Goal: Information Seeking & Learning: Learn about a topic

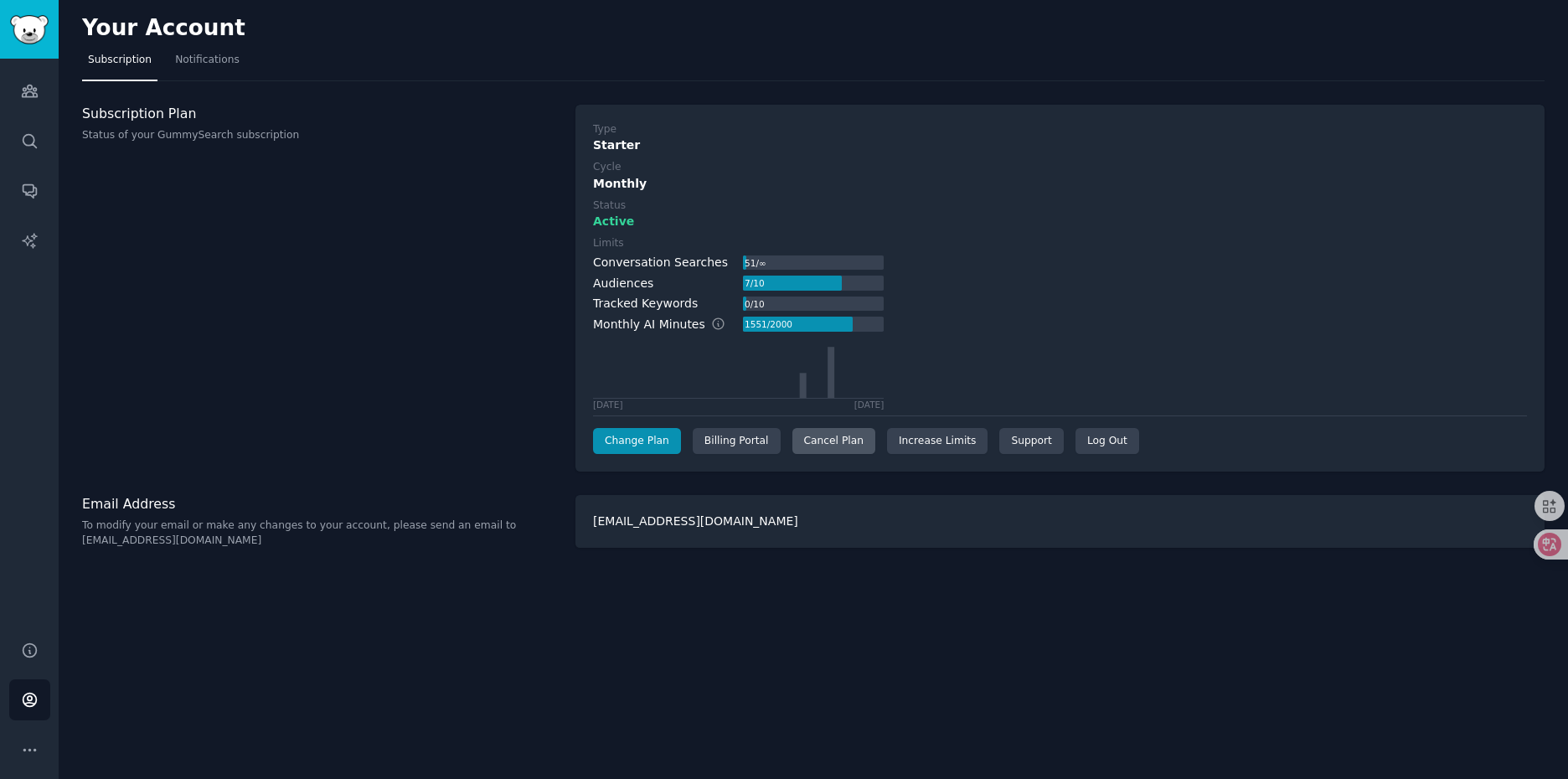
click at [828, 442] on div "Cancel Plan" at bounding box center [834, 442] width 83 height 27
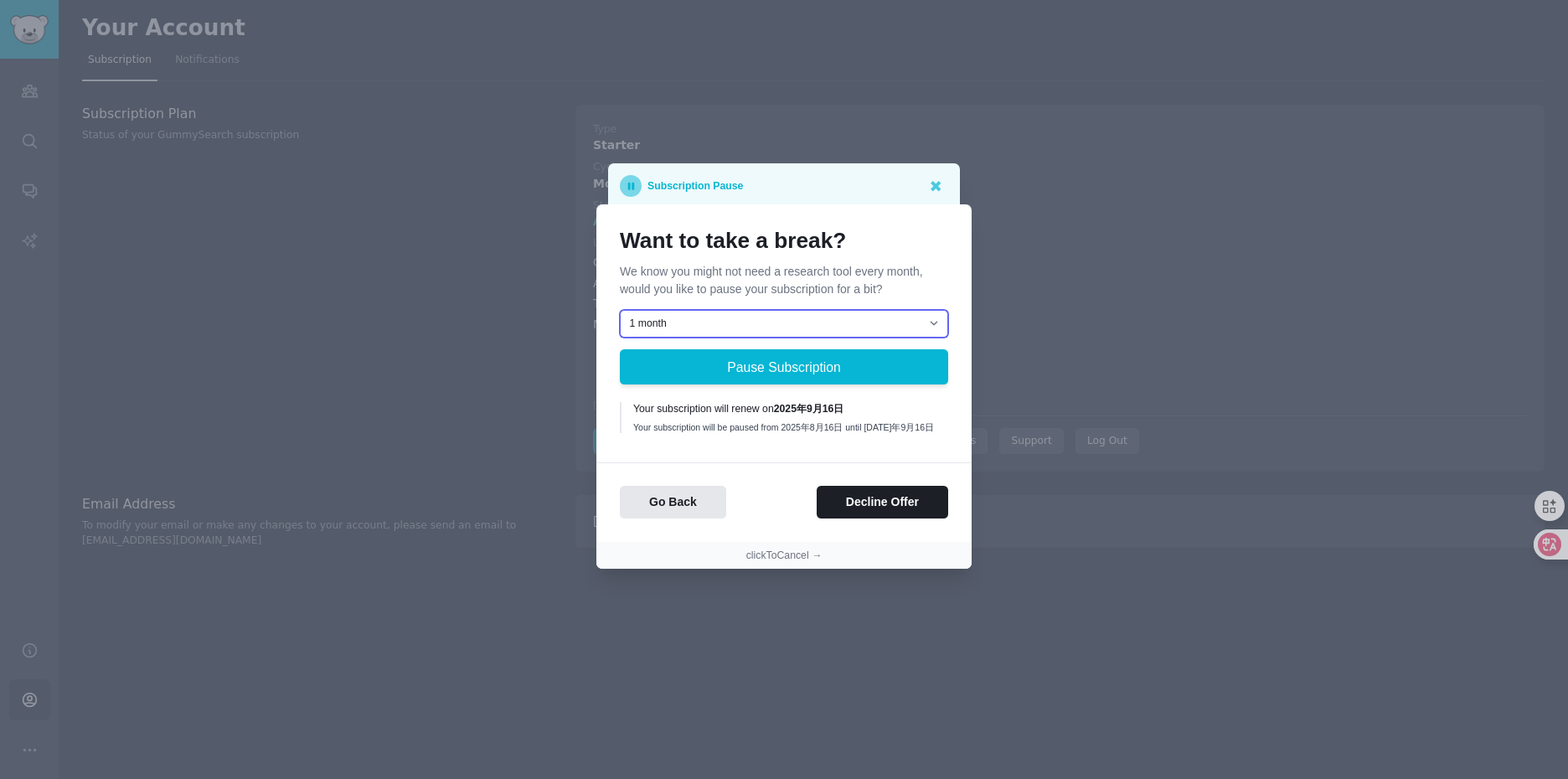
click at [780, 327] on select "1 month 2 months 3 months Choose a custom date to resume" at bounding box center [784, 324] width 329 height 28
click at [910, 245] on h1 "Want to take a break?" at bounding box center [784, 241] width 329 height 27
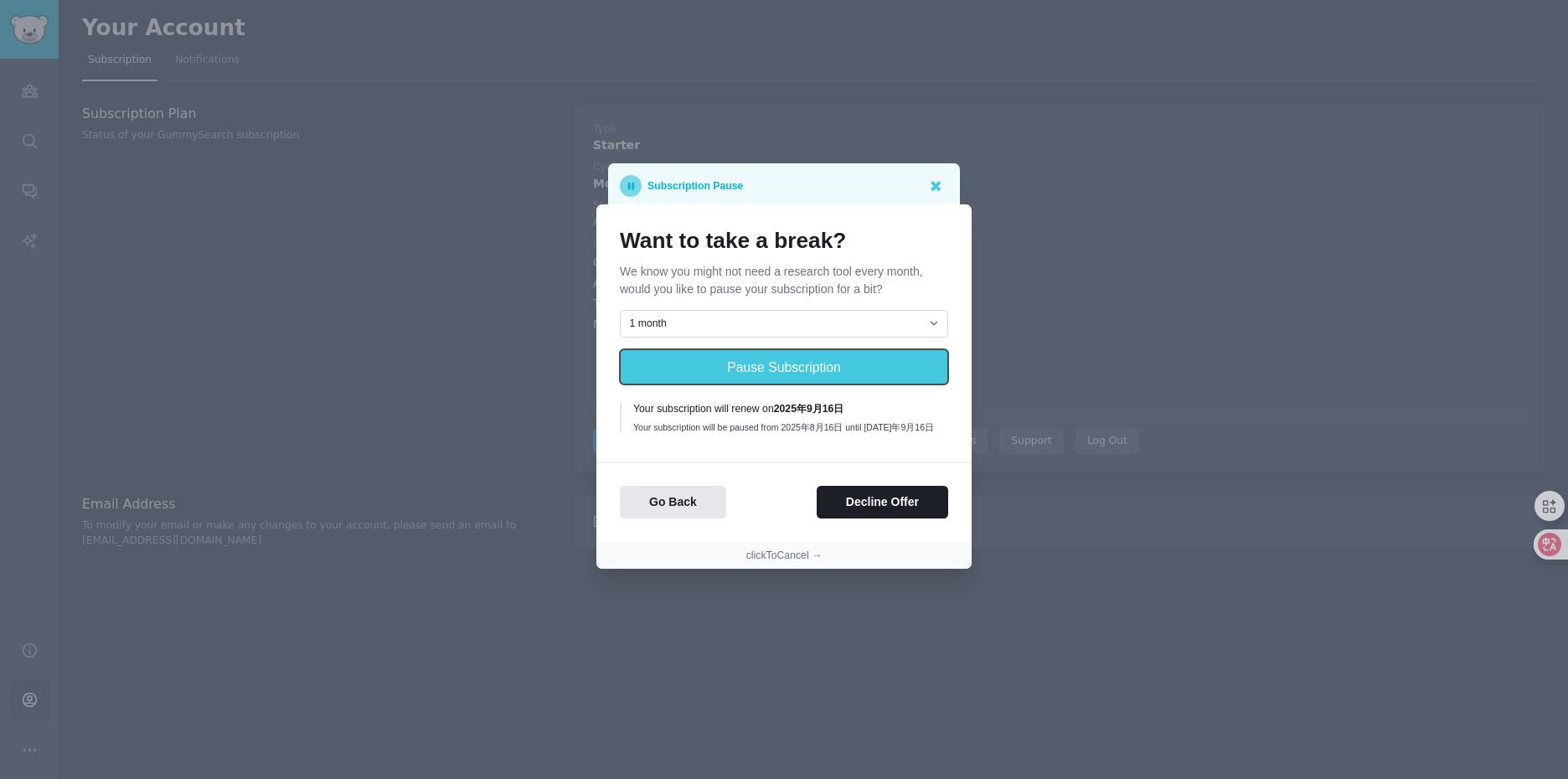
click at [784, 365] on button "Pause Subscription" at bounding box center [784, 367] width 329 height 35
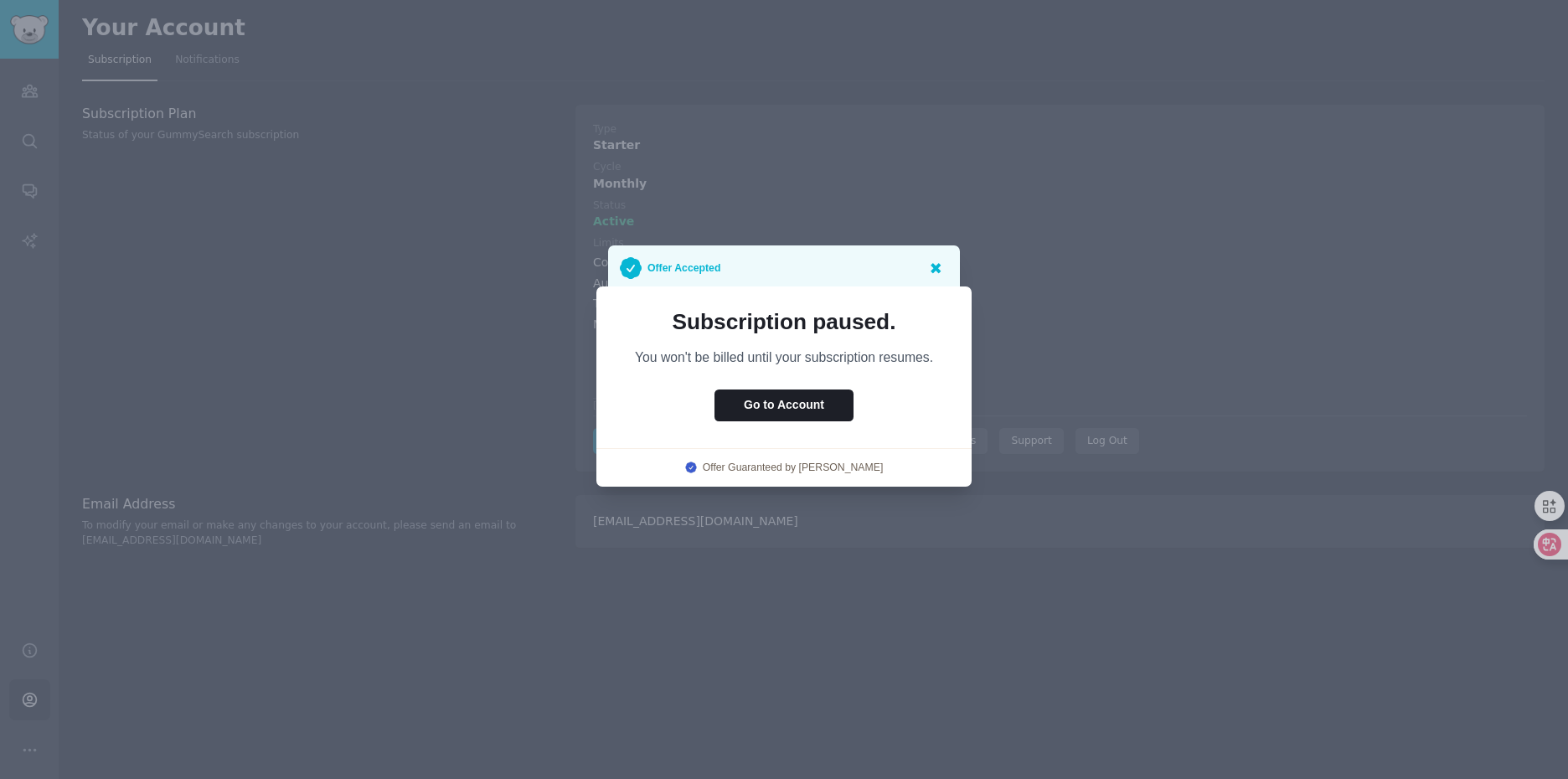
click at [933, 269] on icon at bounding box center [935, 268] width 10 height 10
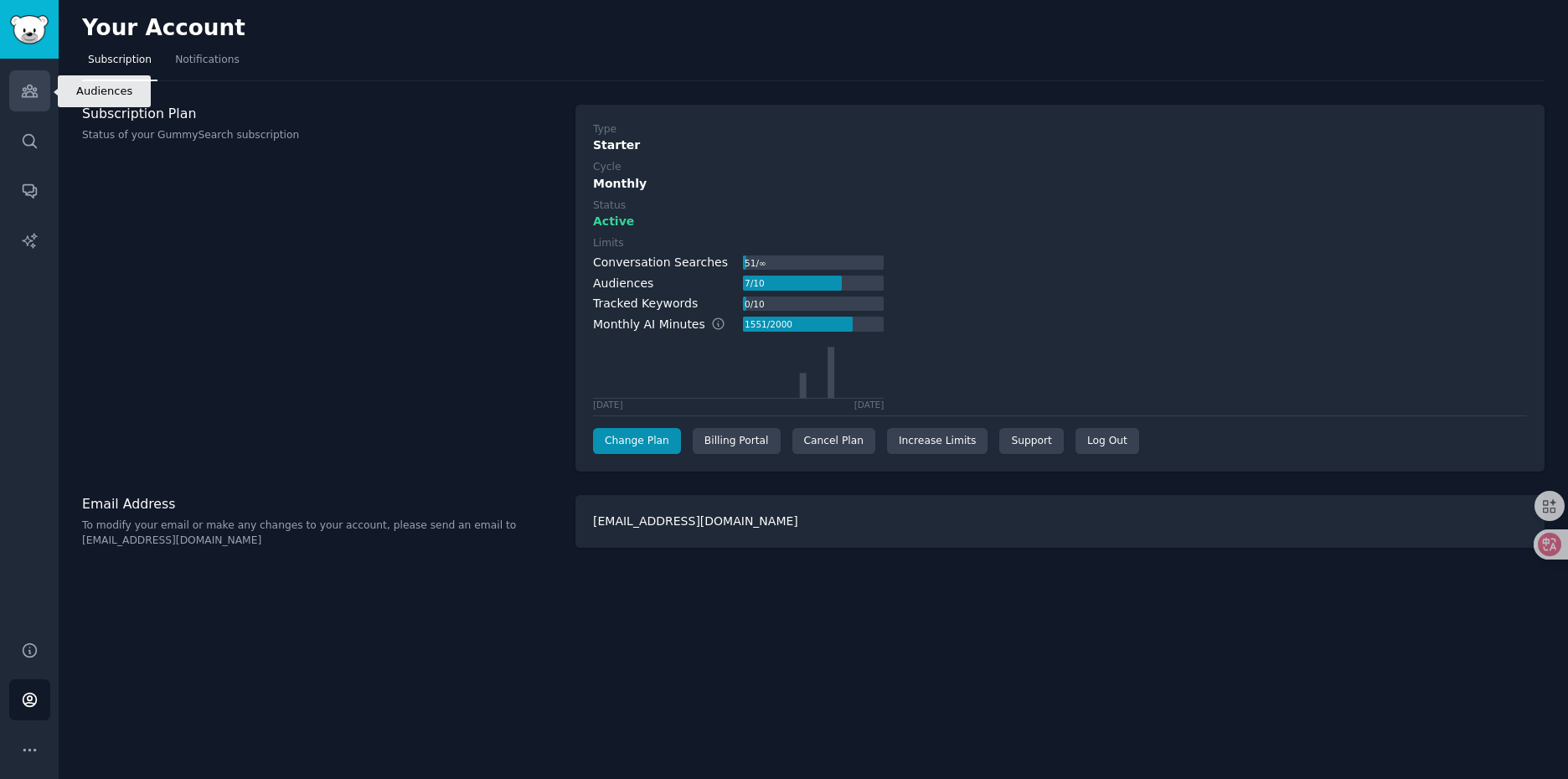
click at [42, 91] on link "Audiences" at bounding box center [29, 90] width 41 height 41
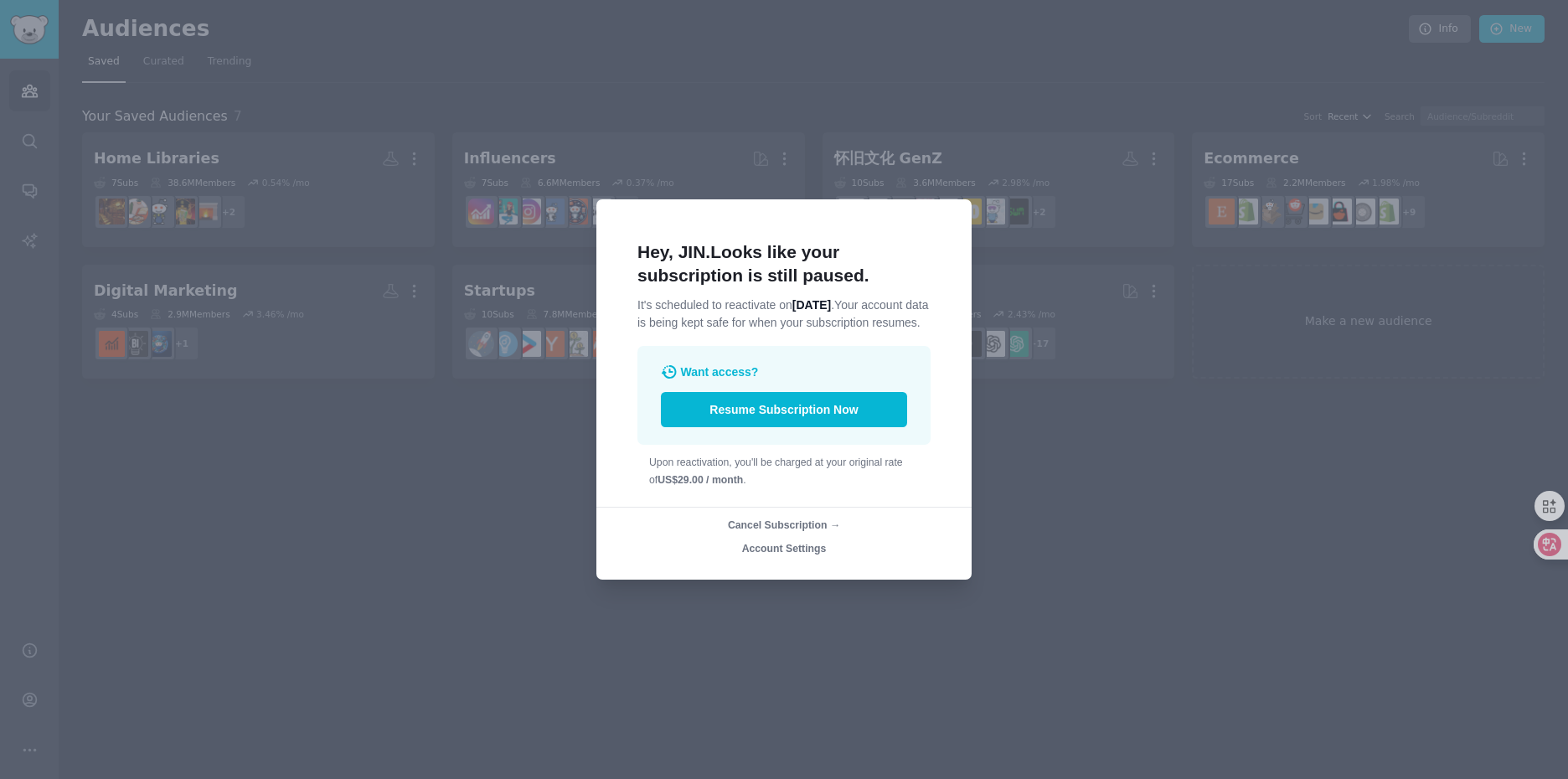
click at [1059, 444] on div at bounding box center [784, 390] width 1568 height 779
click at [454, 430] on div at bounding box center [784, 390] width 1568 height 779
click at [827, 426] on button "Resume Subscription Now" at bounding box center [784, 409] width 246 height 35
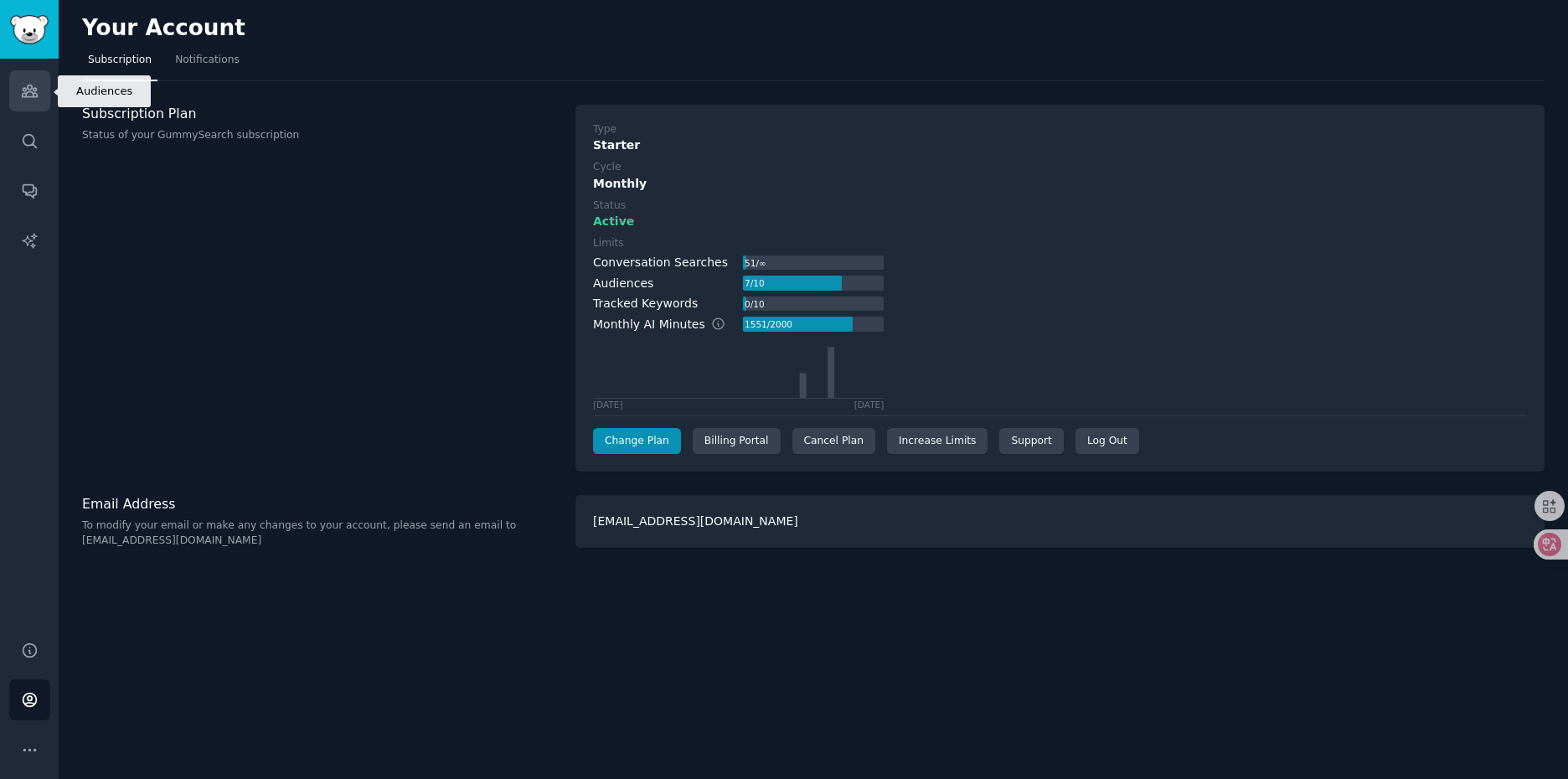
click at [23, 101] on link "Audiences" at bounding box center [29, 90] width 41 height 41
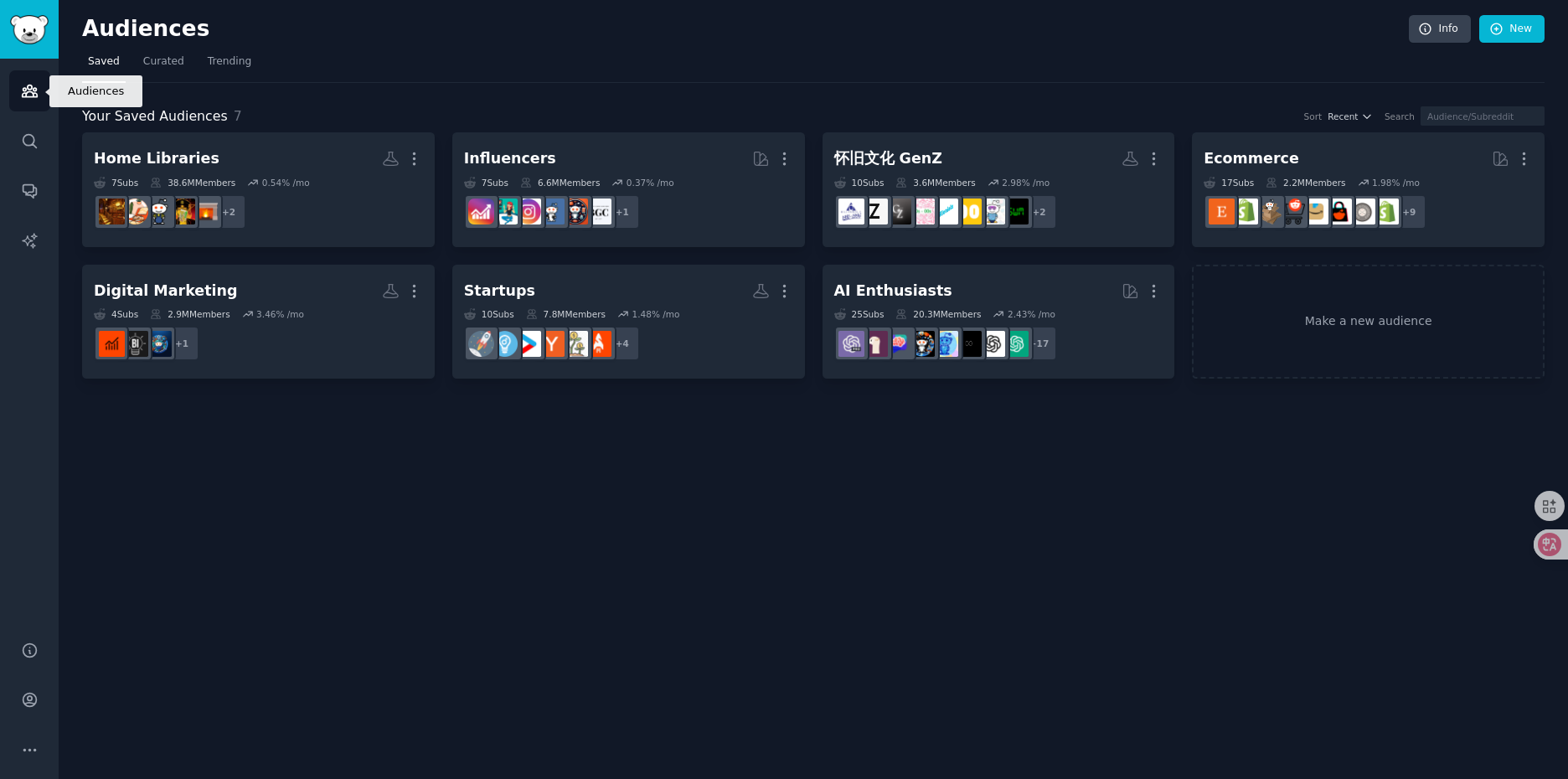
click at [23, 94] on icon "Sidebar" at bounding box center [29, 91] width 15 height 11
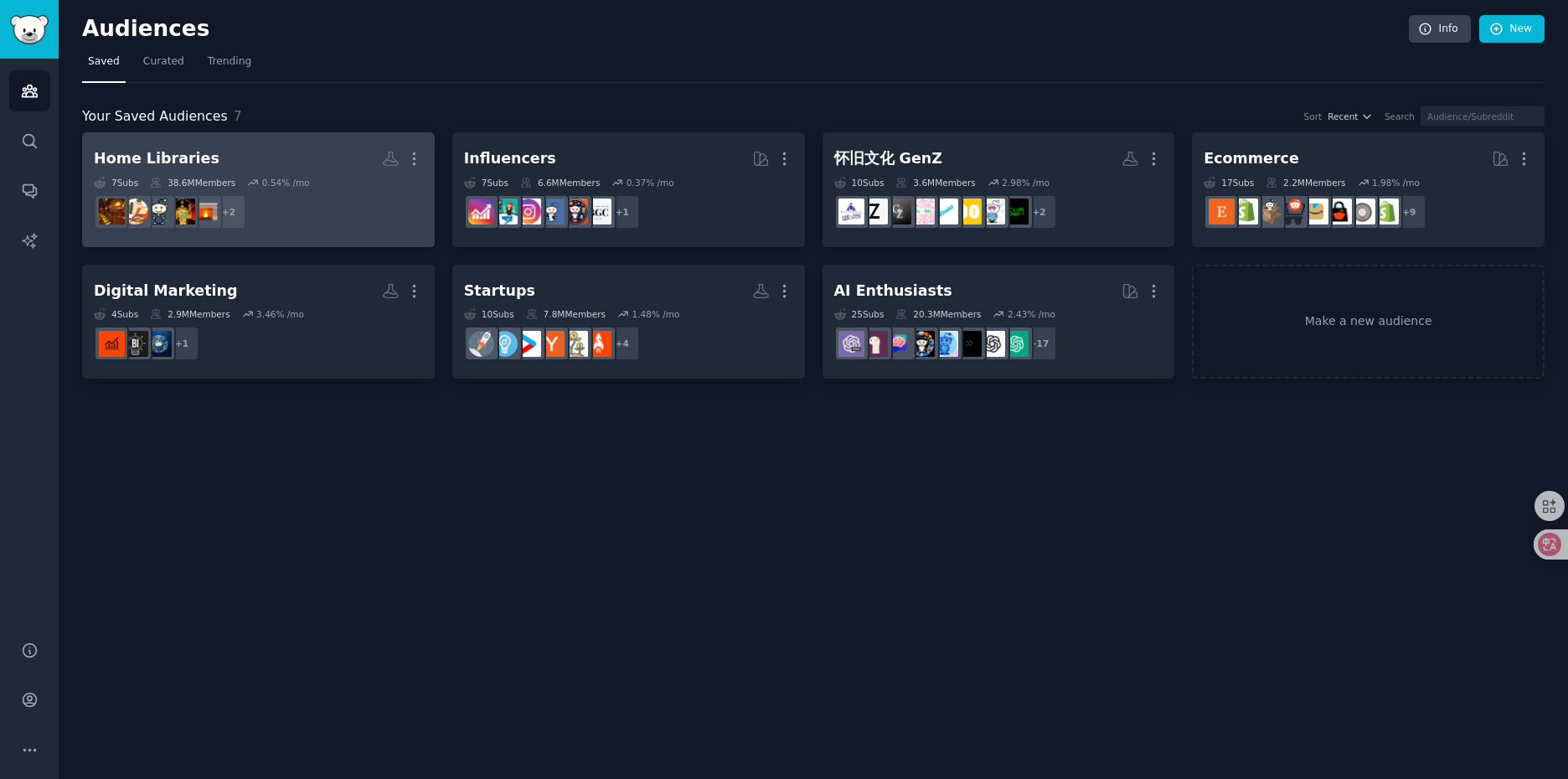
click at [362, 207] on dd "r/interiordecorating, r/HomeDecorating + 2" at bounding box center [258, 212] width 329 height 47
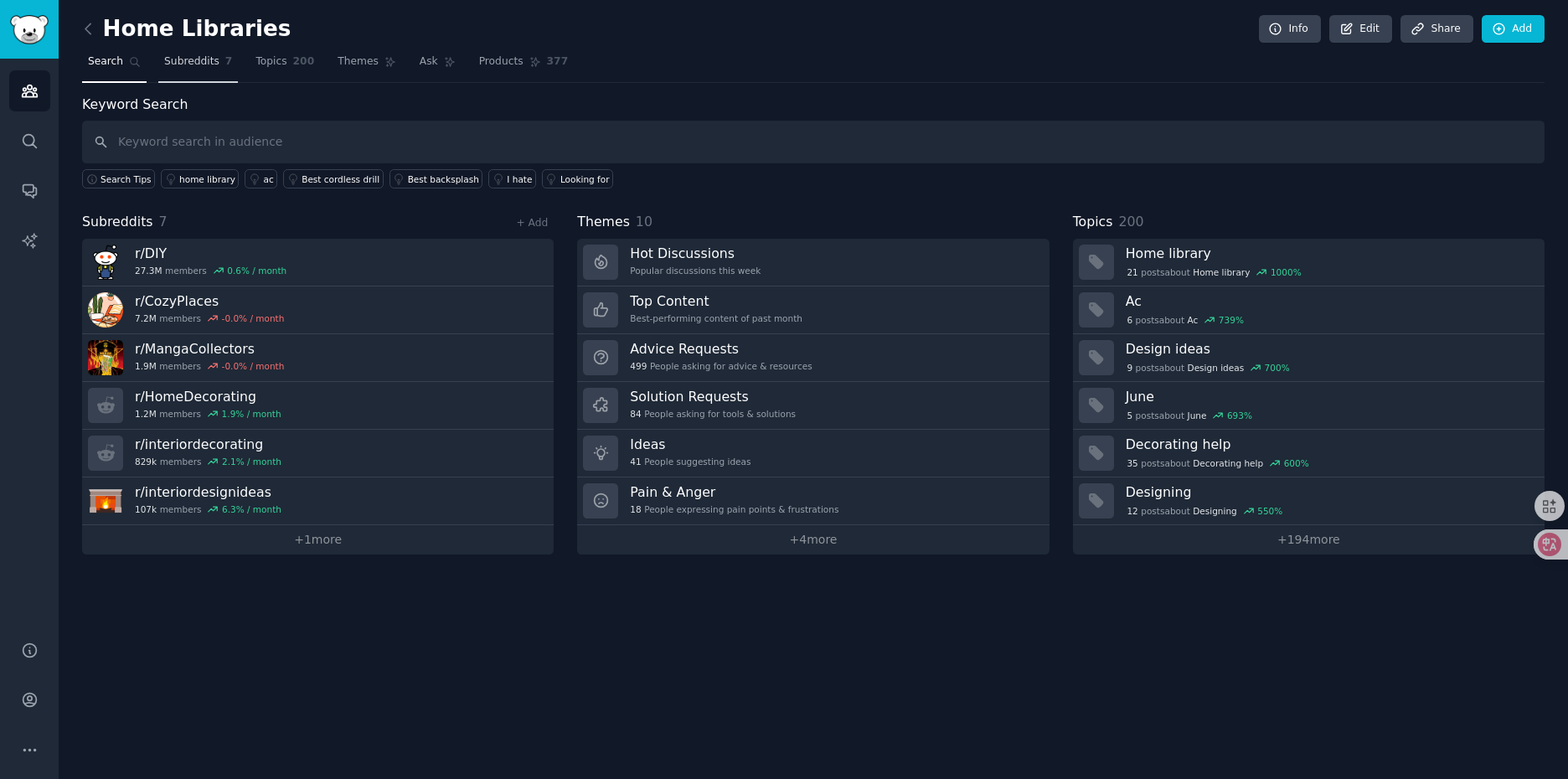
click at [198, 61] on span "Subreddits" at bounding box center [191, 62] width 55 height 15
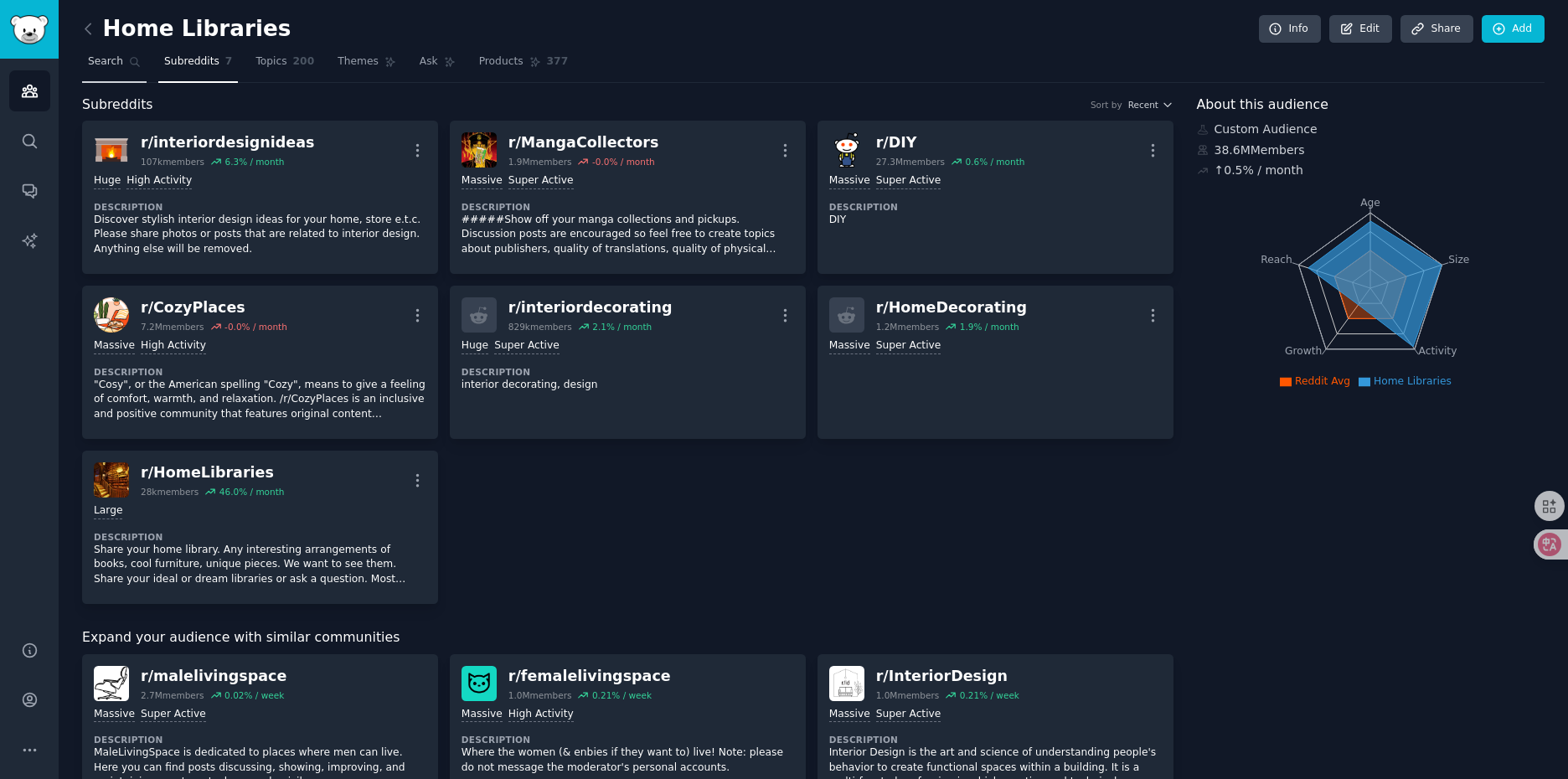
click at [115, 65] on span "Search" at bounding box center [105, 62] width 35 height 15
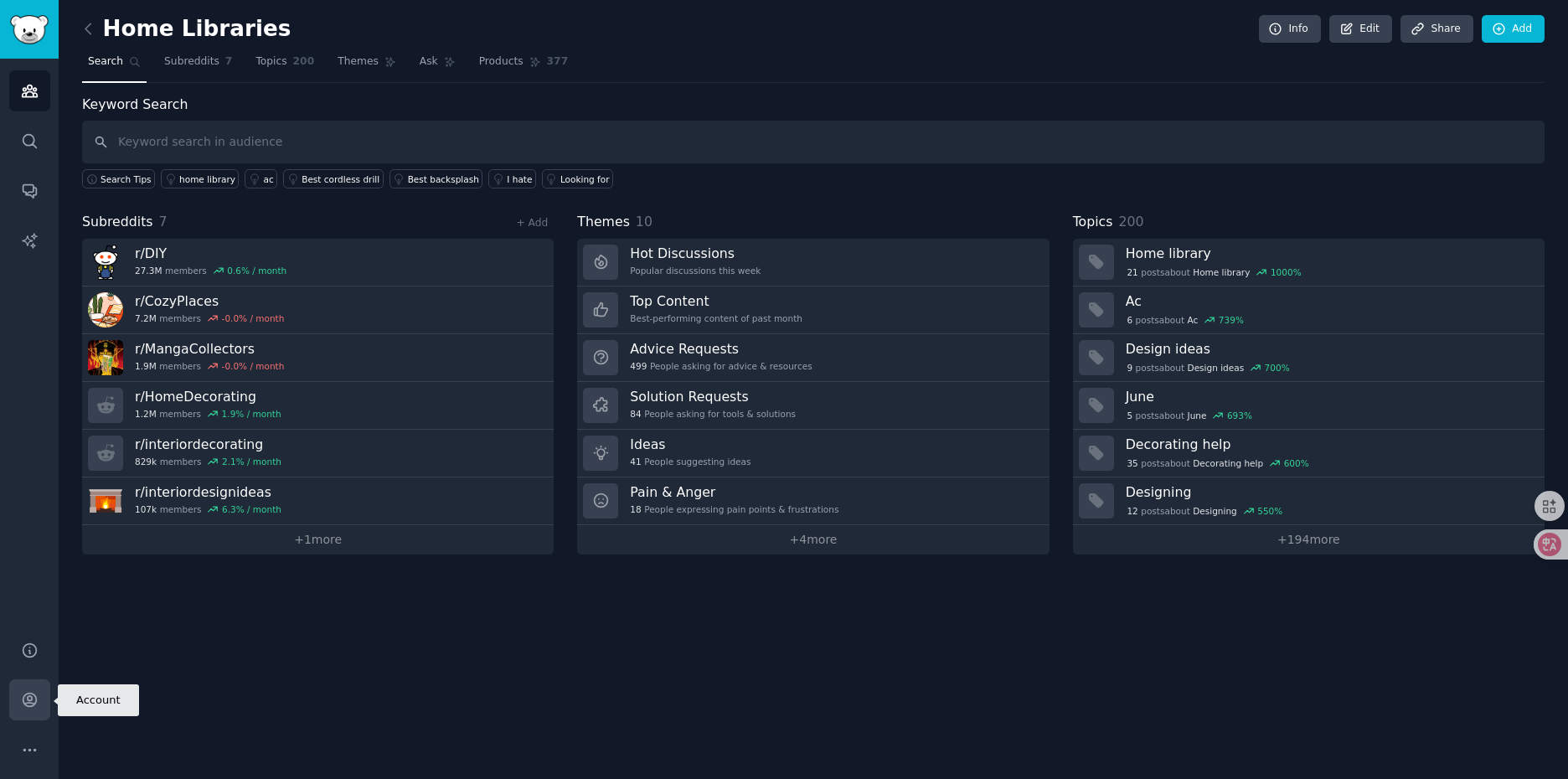
click at [27, 701] on icon "Sidebar" at bounding box center [29, 699] width 18 height 18
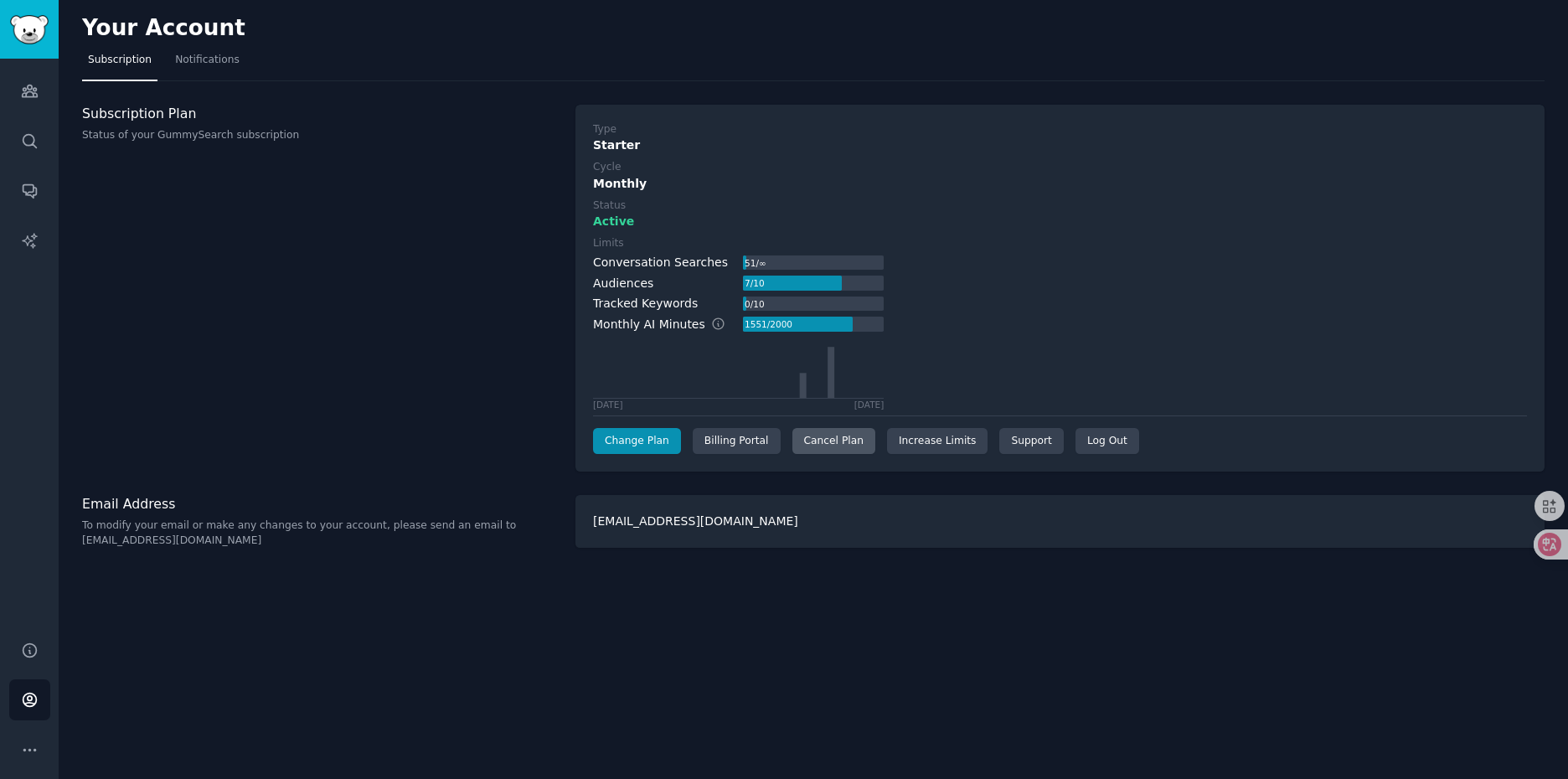
click at [818, 447] on div "Cancel Plan" at bounding box center [834, 442] width 83 height 27
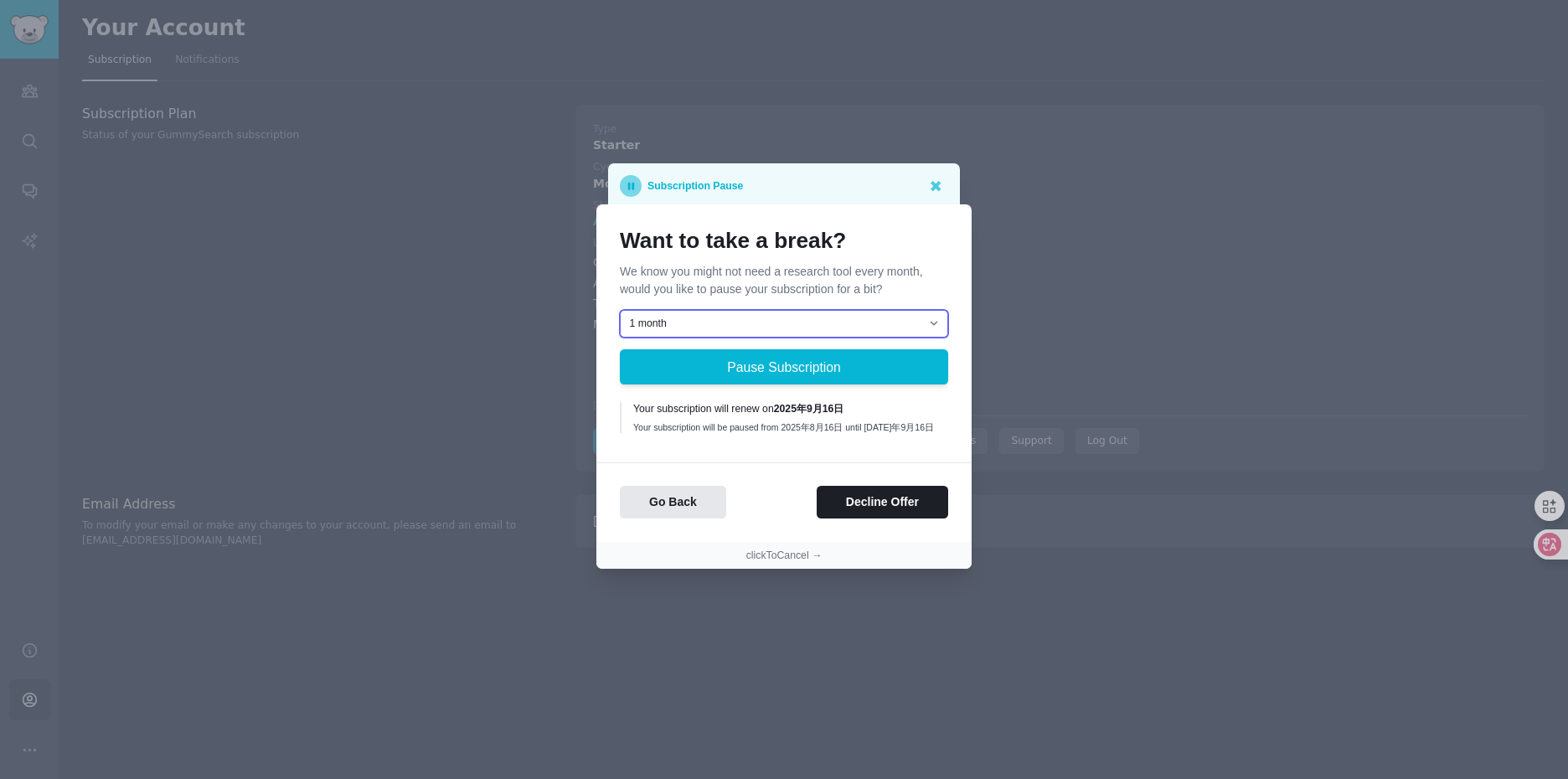
click at [874, 329] on select "1 month 2 months 3 months Choose a custom date to resume" at bounding box center [784, 324] width 329 height 28
click at [620, 310] on select "1 month 2 months 3 months Choose a custom date to resume" at bounding box center [784, 324] width 329 height 28
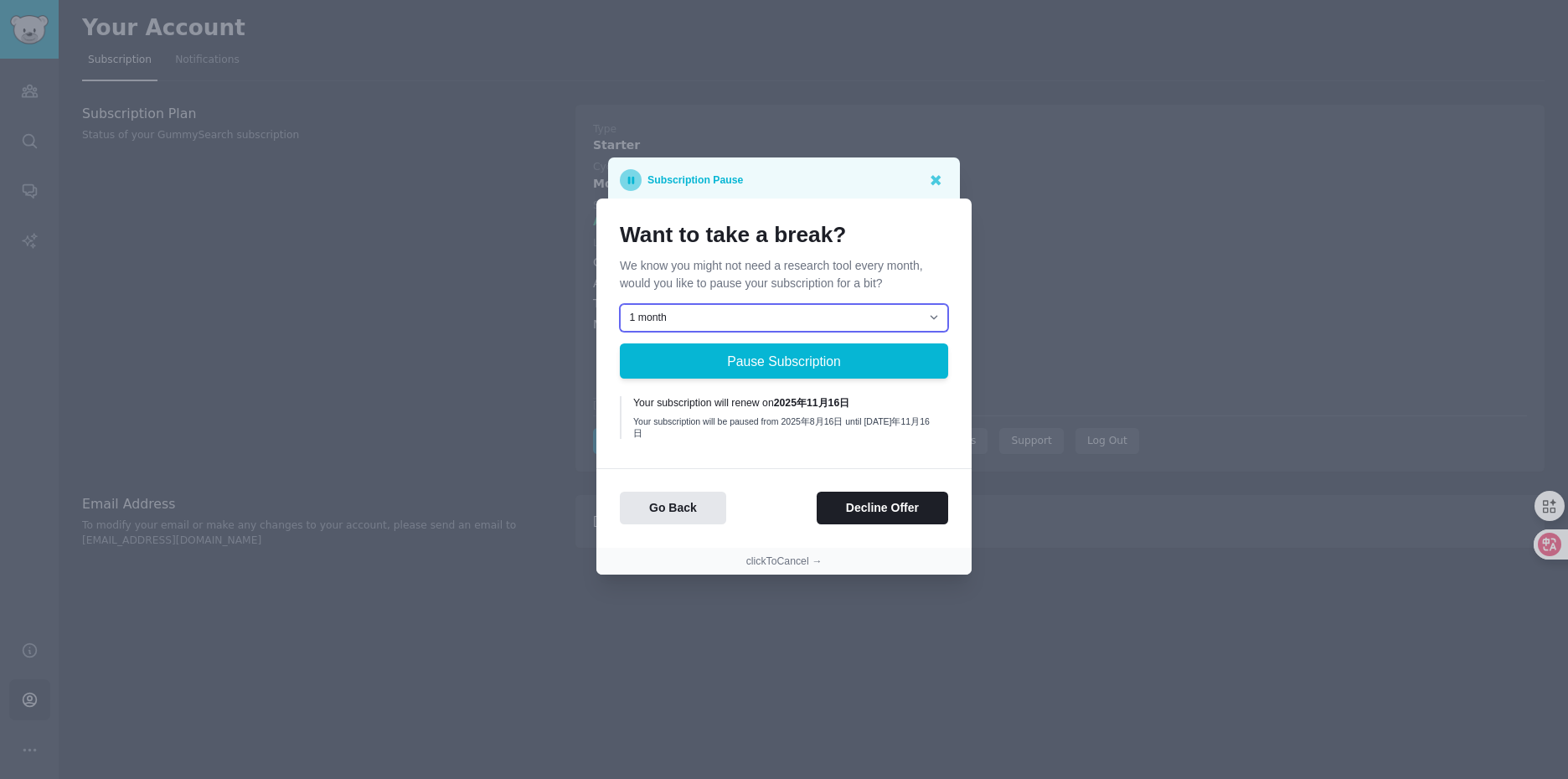
click at [804, 324] on select "1 month 2 months 3 months Choose a custom date to resume" at bounding box center [784, 318] width 329 height 28
select select "[object Object]"
click at [620, 309] on select "1 month 2 months 3 months Choose a custom date to resume" at bounding box center [784, 318] width 329 height 28
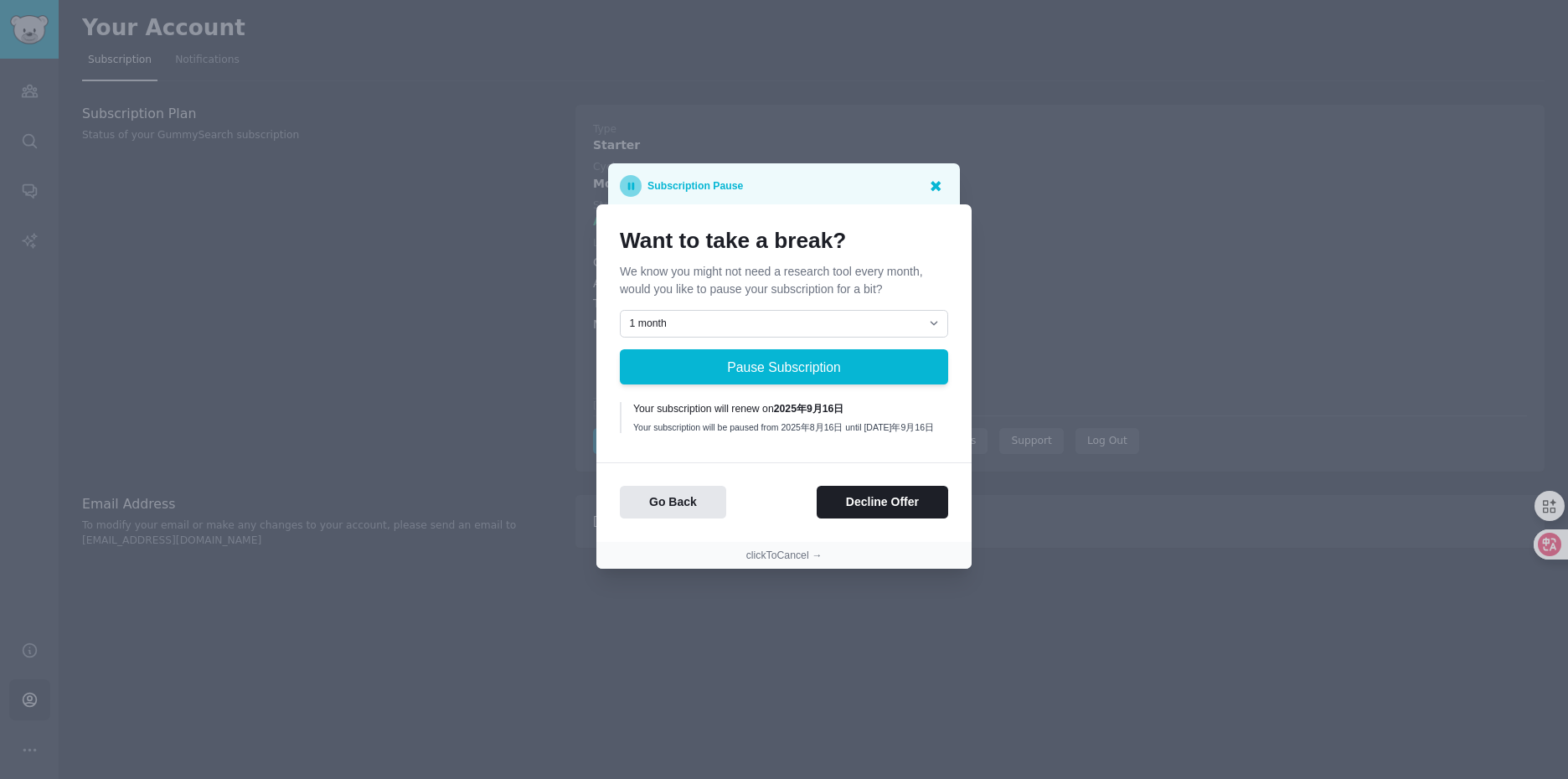
click at [937, 183] on icon at bounding box center [935, 186] width 10 height 10
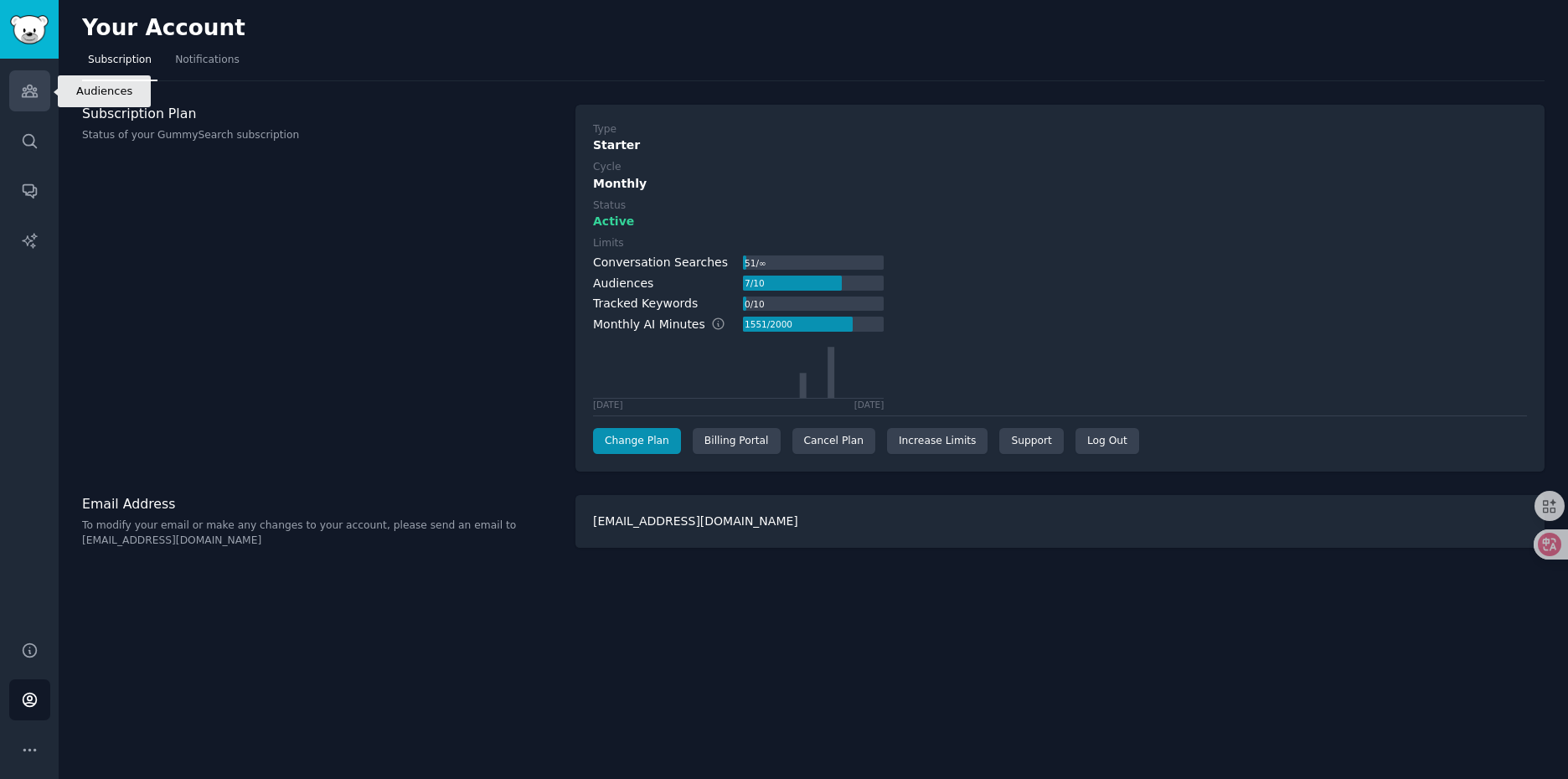
click at [19, 97] on link "Audiences" at bounding box center [29, 90] width 41 height 41
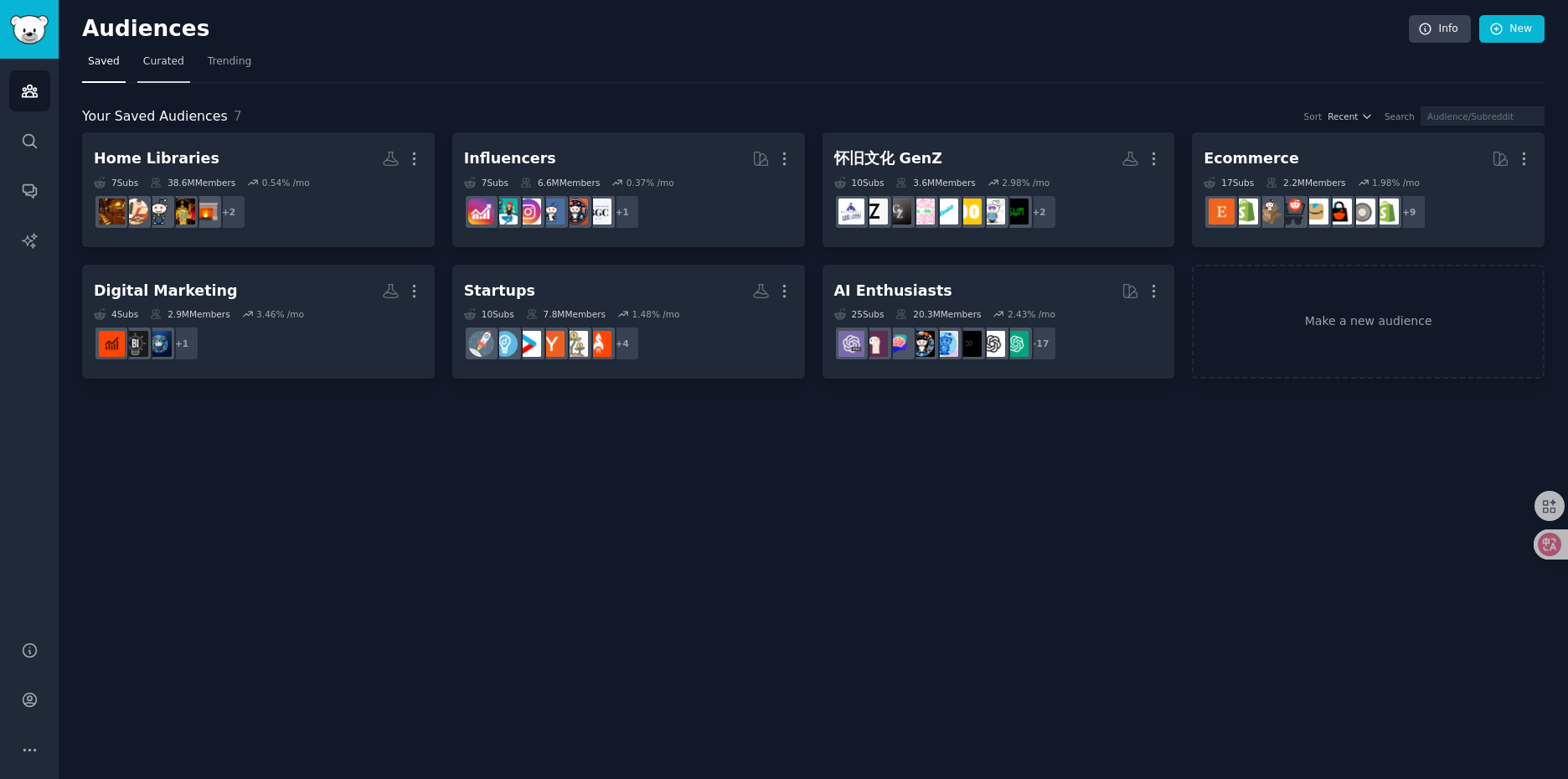
click at [177, 64] on span "Curated" at bounding box center [163, 62] width 41 height 15
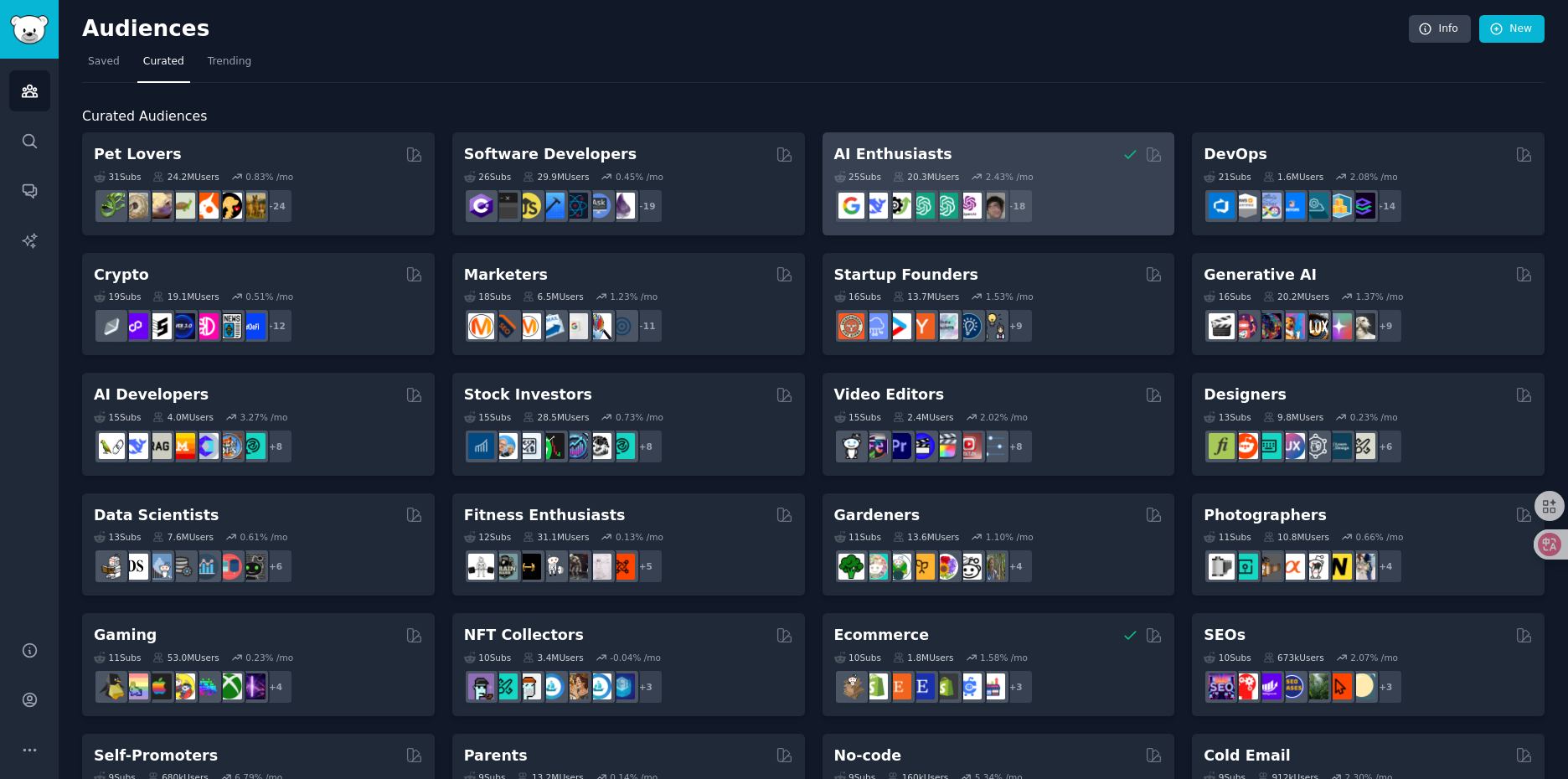
click at [1032, 155] on div "AI Enthusiasts" at bounding box center [998, 154] width 329 height 21
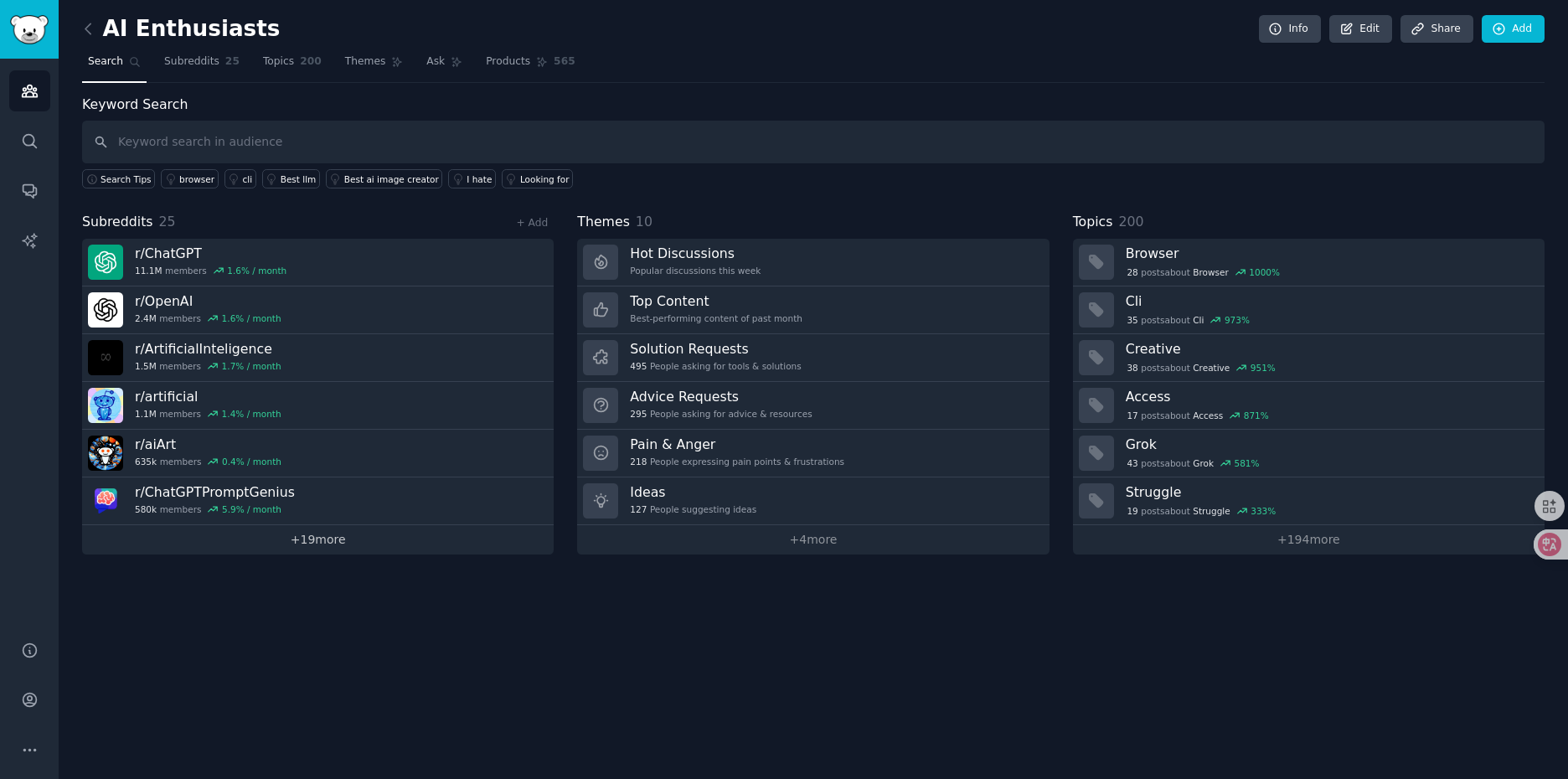
click at [329, 539] on link "+ 19 more" at bounding box center [318, 539] width 472 height 29
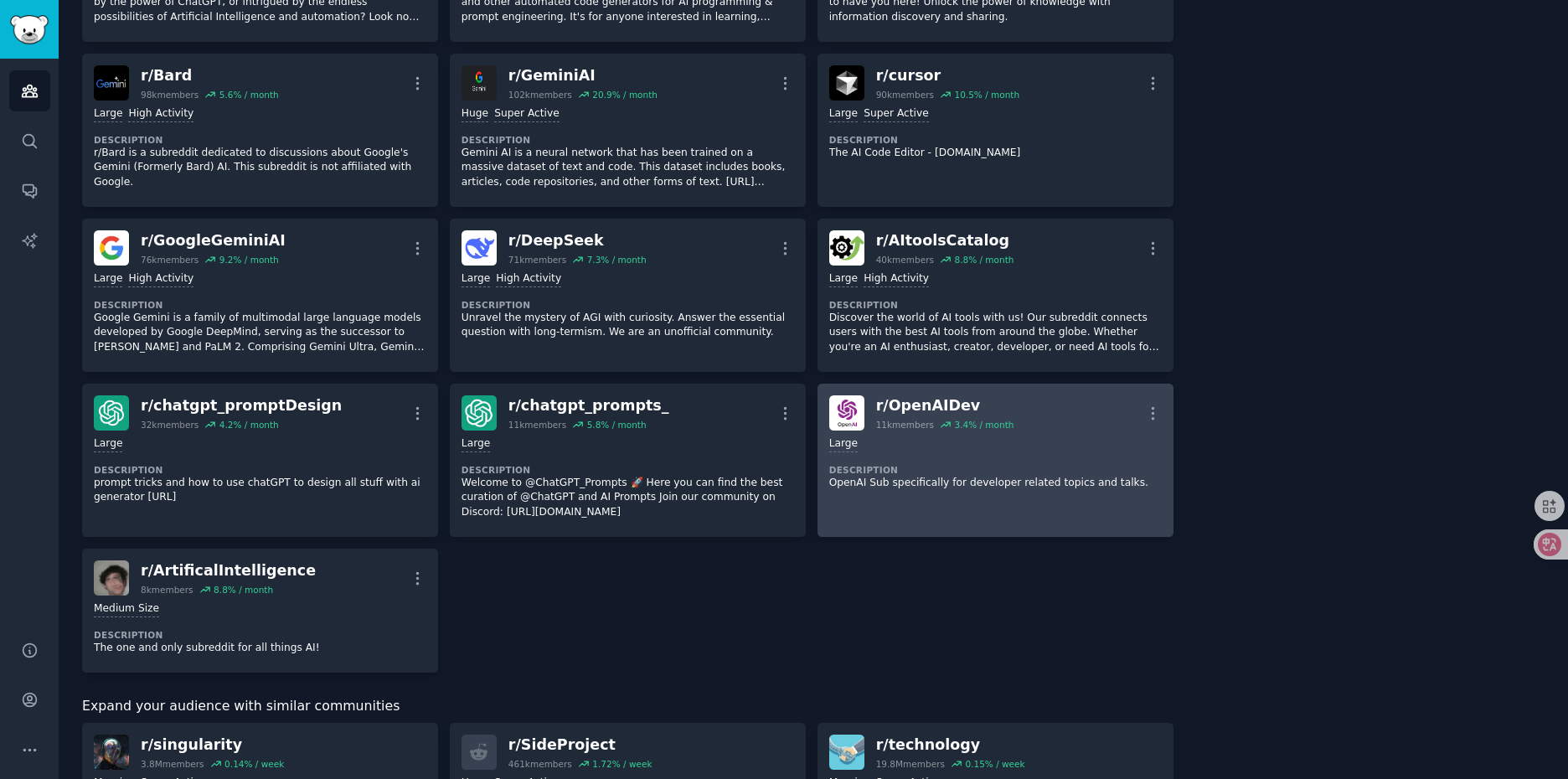
scroll to position [977, 0]
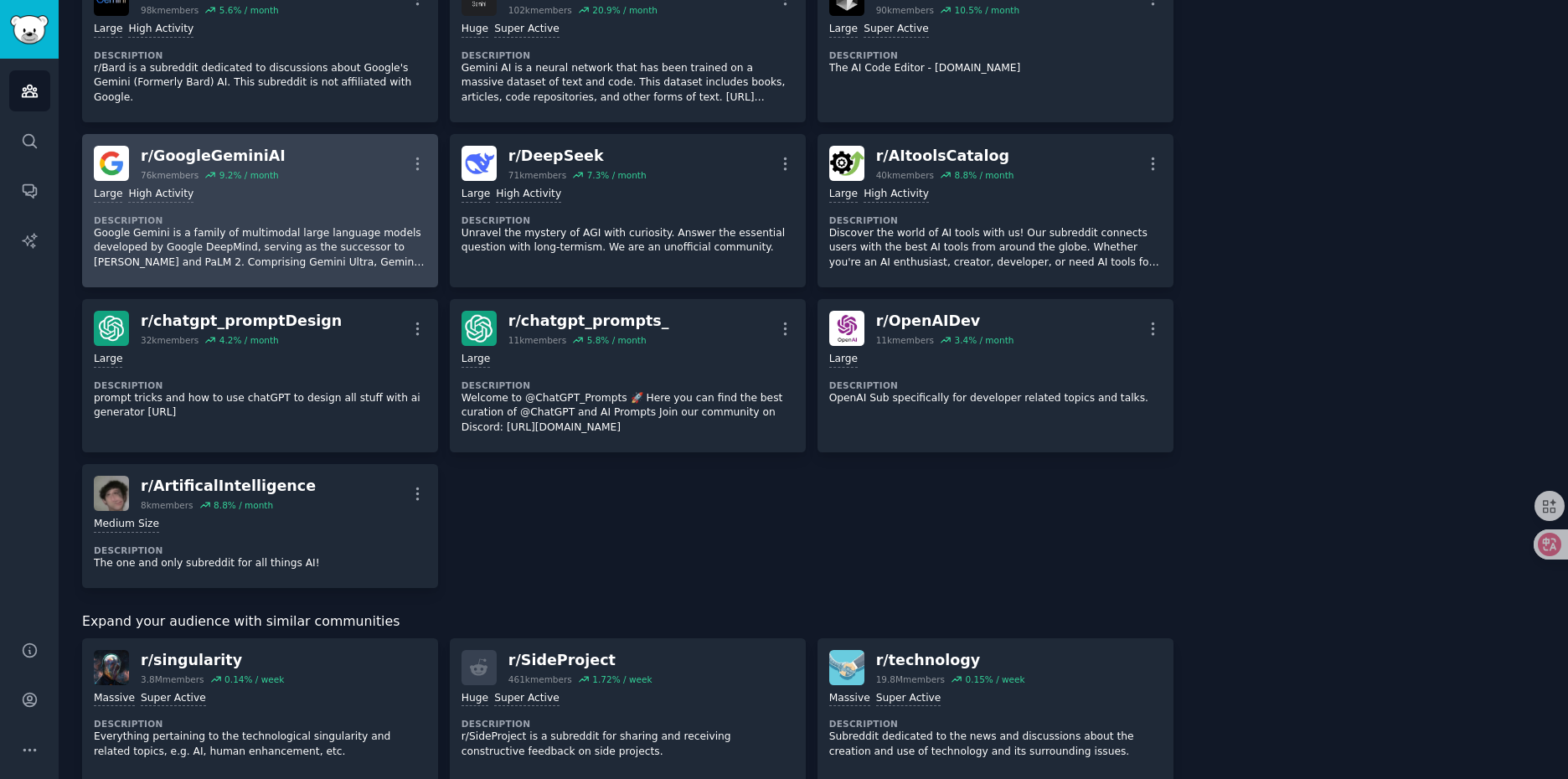
click at [359, 196] on div "Large High Activity" at bounding box center [260, 194] width 333 height 16
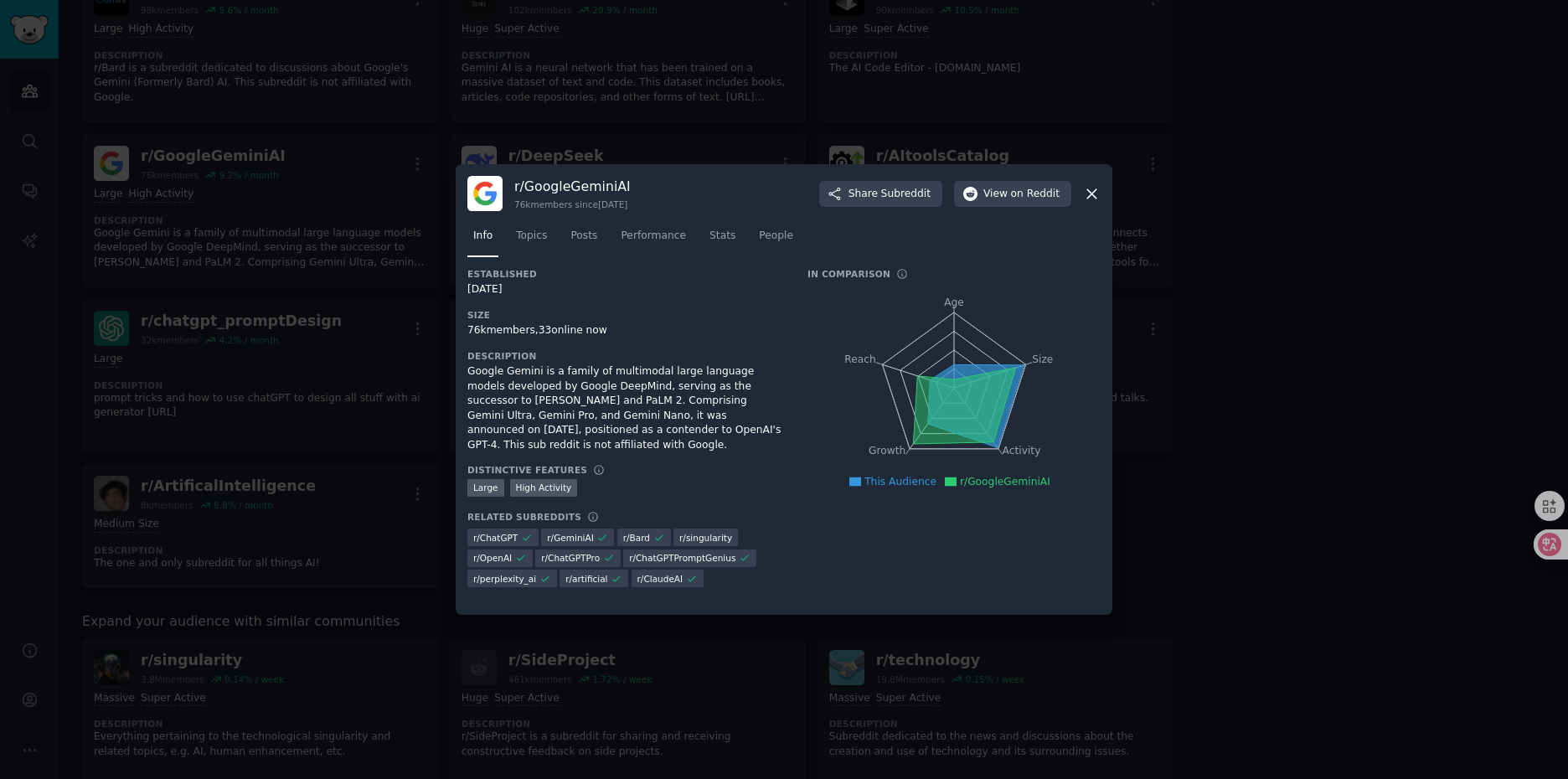
click at [1090, 198] on icon at bounding box center [1091, 193] width 18 height 18
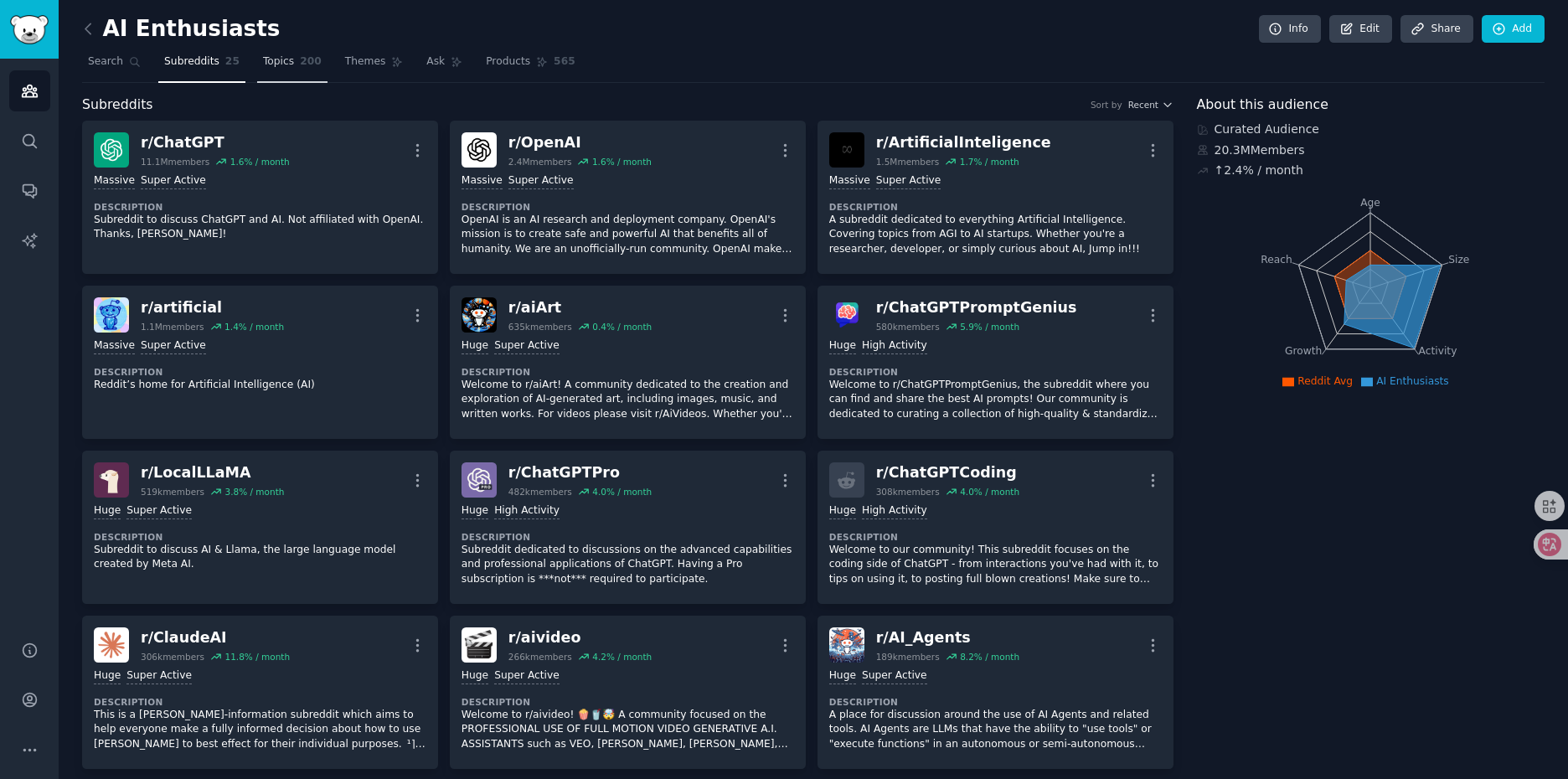
click at [281, 68] on span "Topics" at bounding box center [279, 62] width 31 height 15
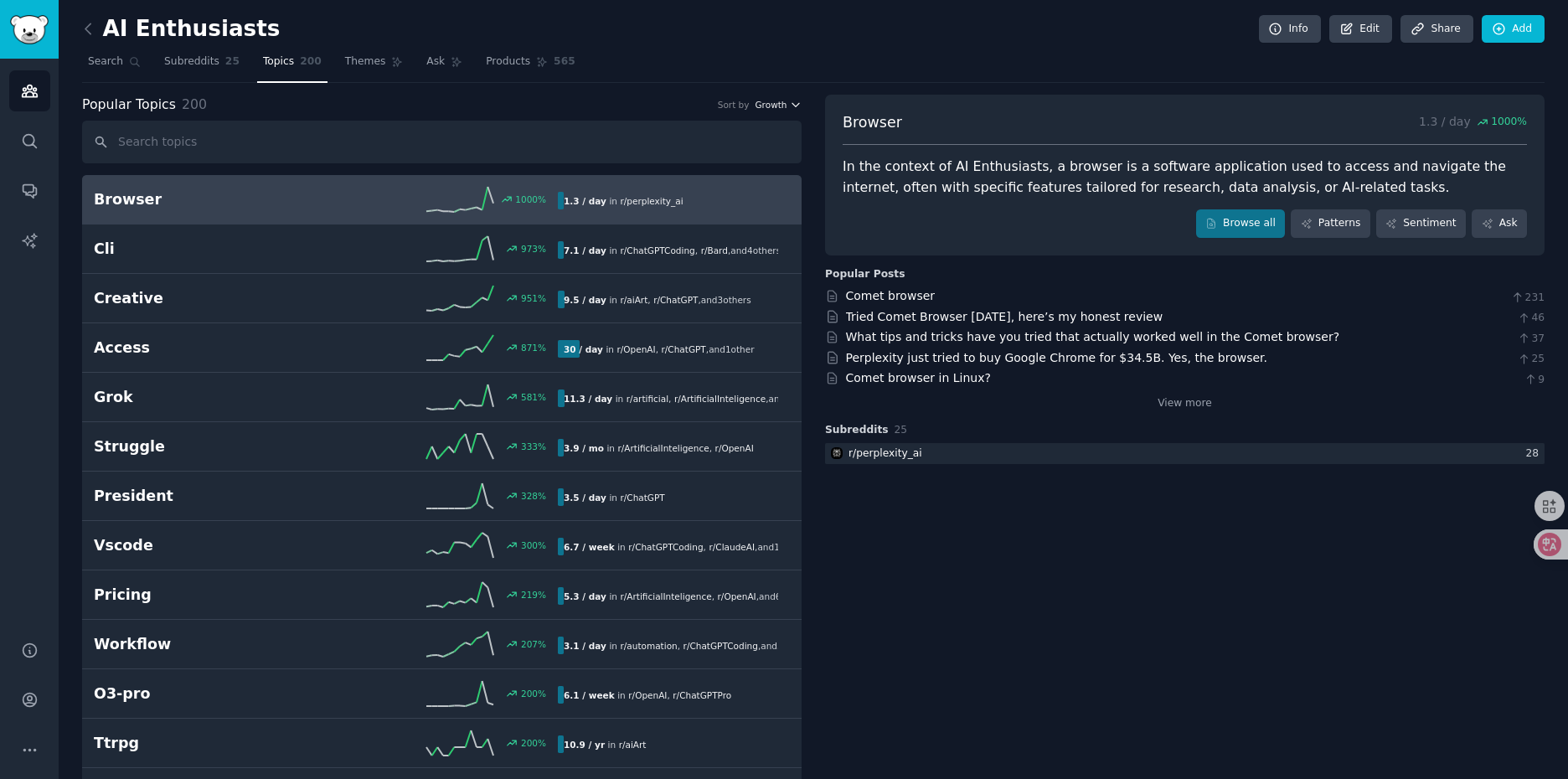
click at [774, 103] on span "Growth" at bounding box center [770, 104] width 32 height 11
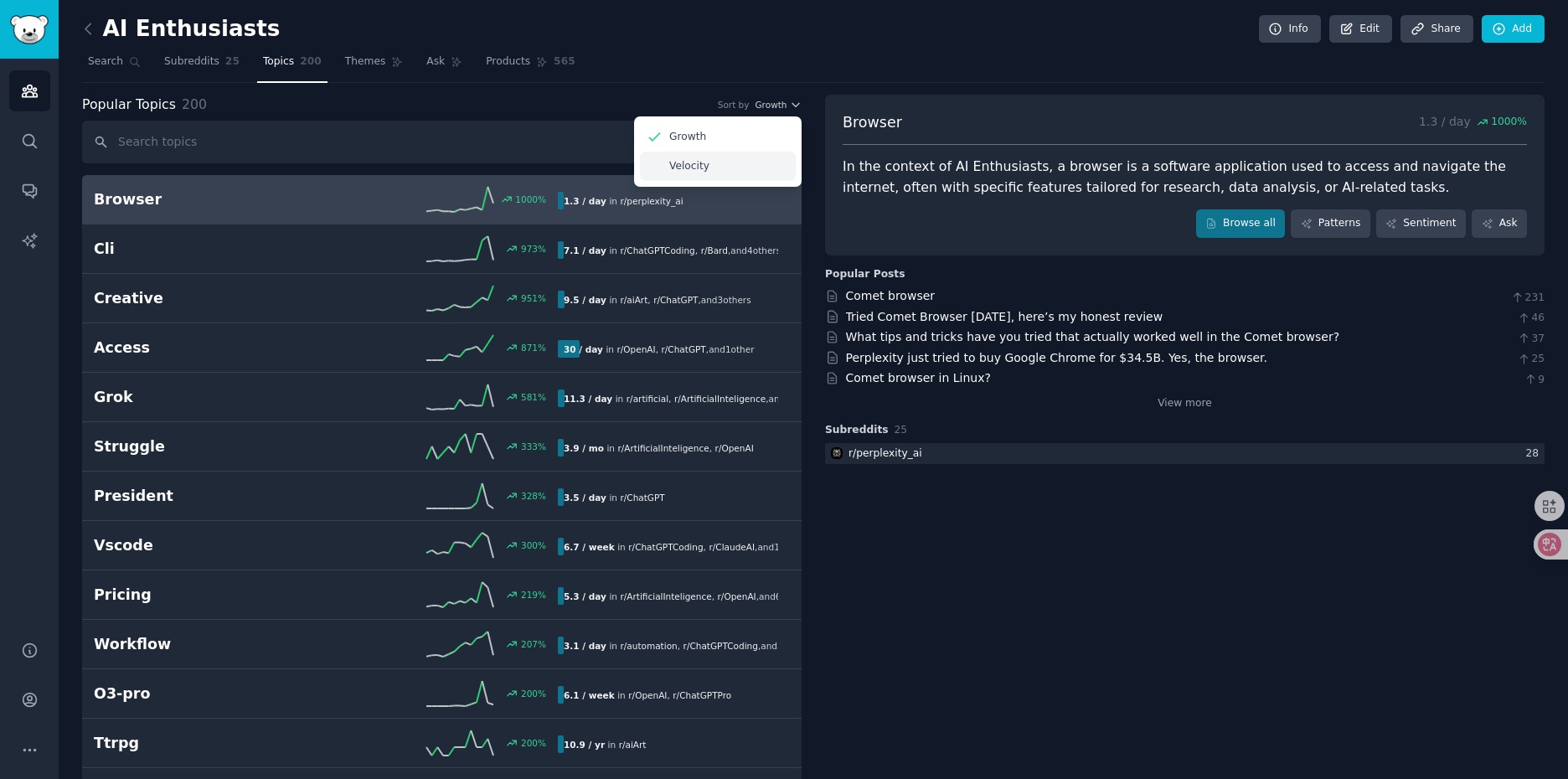
click at [715, 162] on div "Velocity" at bounding box center [717, 166] width 155 height 29
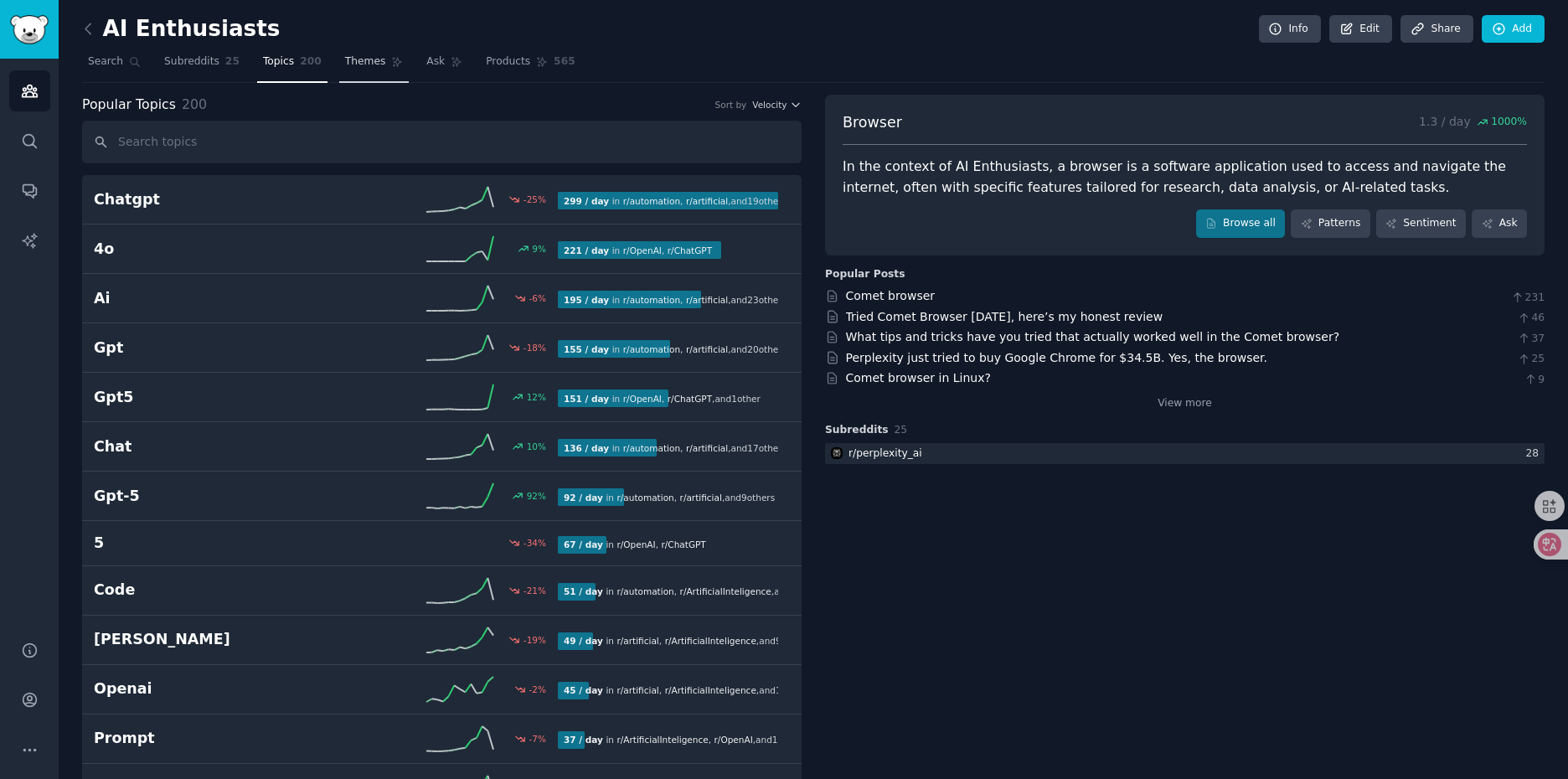
click at [371, 66] on span "Themes" at bounding box center [365, 62] width 41 height 15
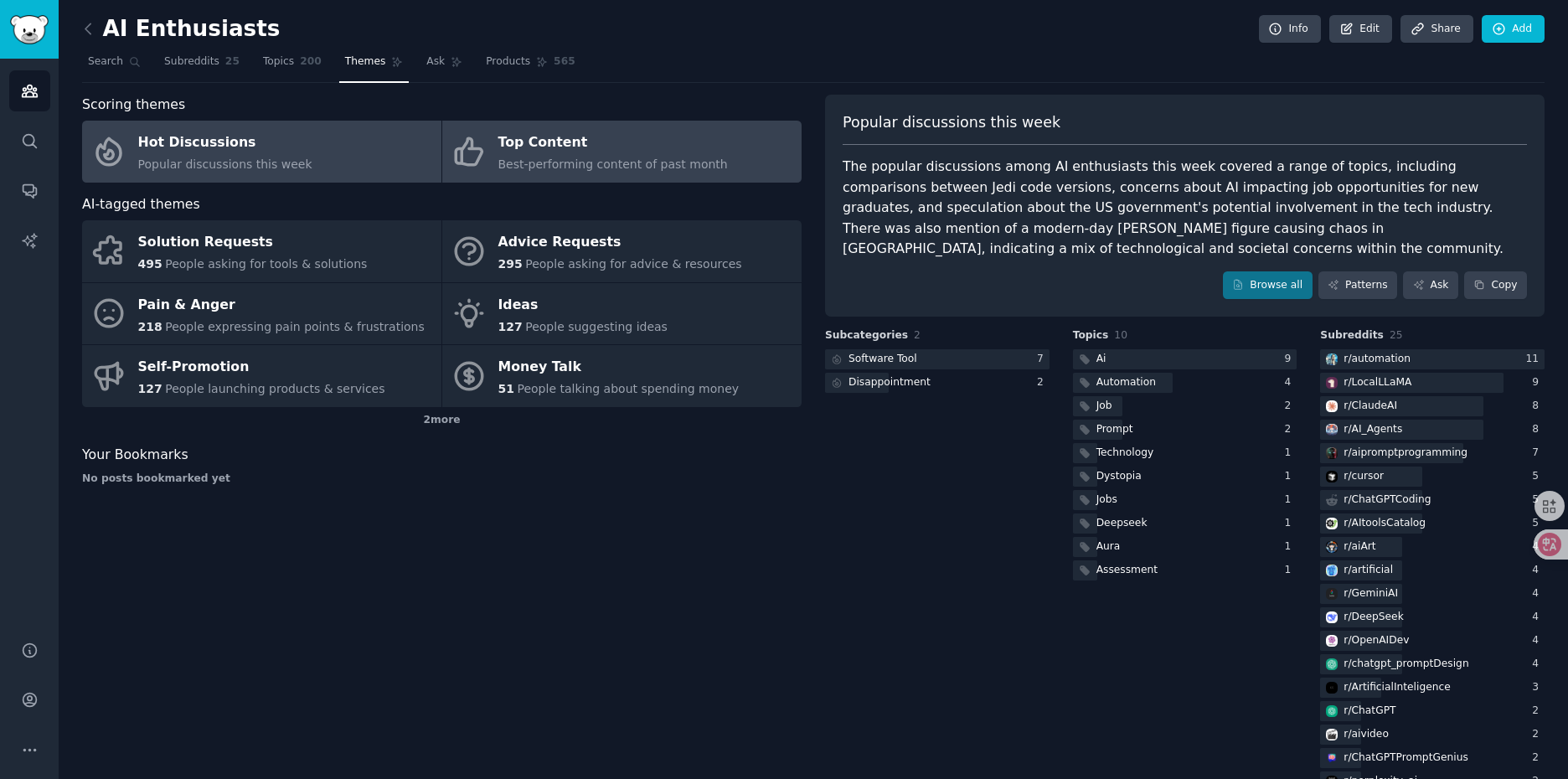
click at [604, 150] on div "Top Content" at bounding box center [613, 143] width 229 height 27
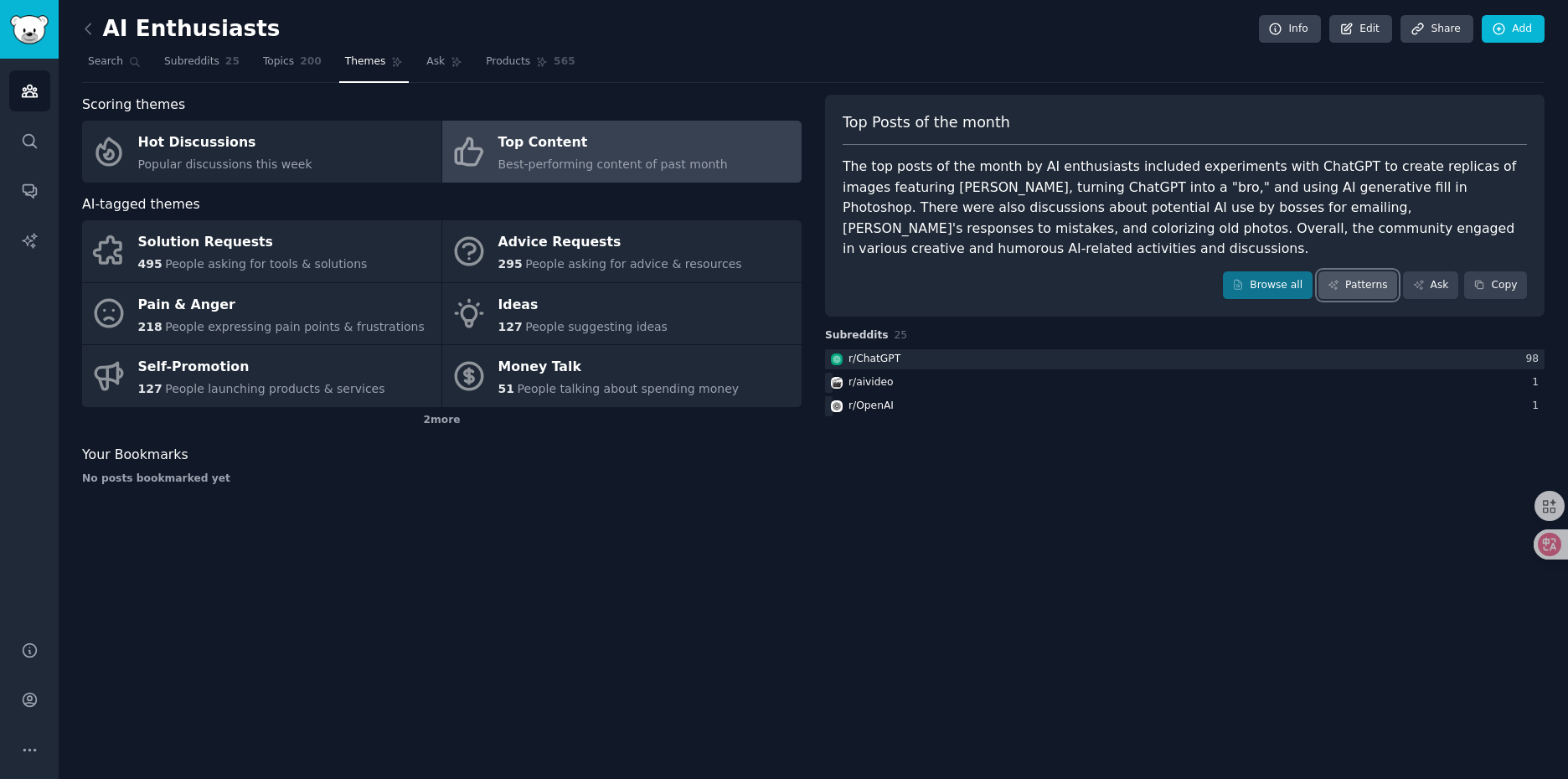
click at [1353, 289] on link "Patterns" at bounding box center [1357, 285] width 79 height 28
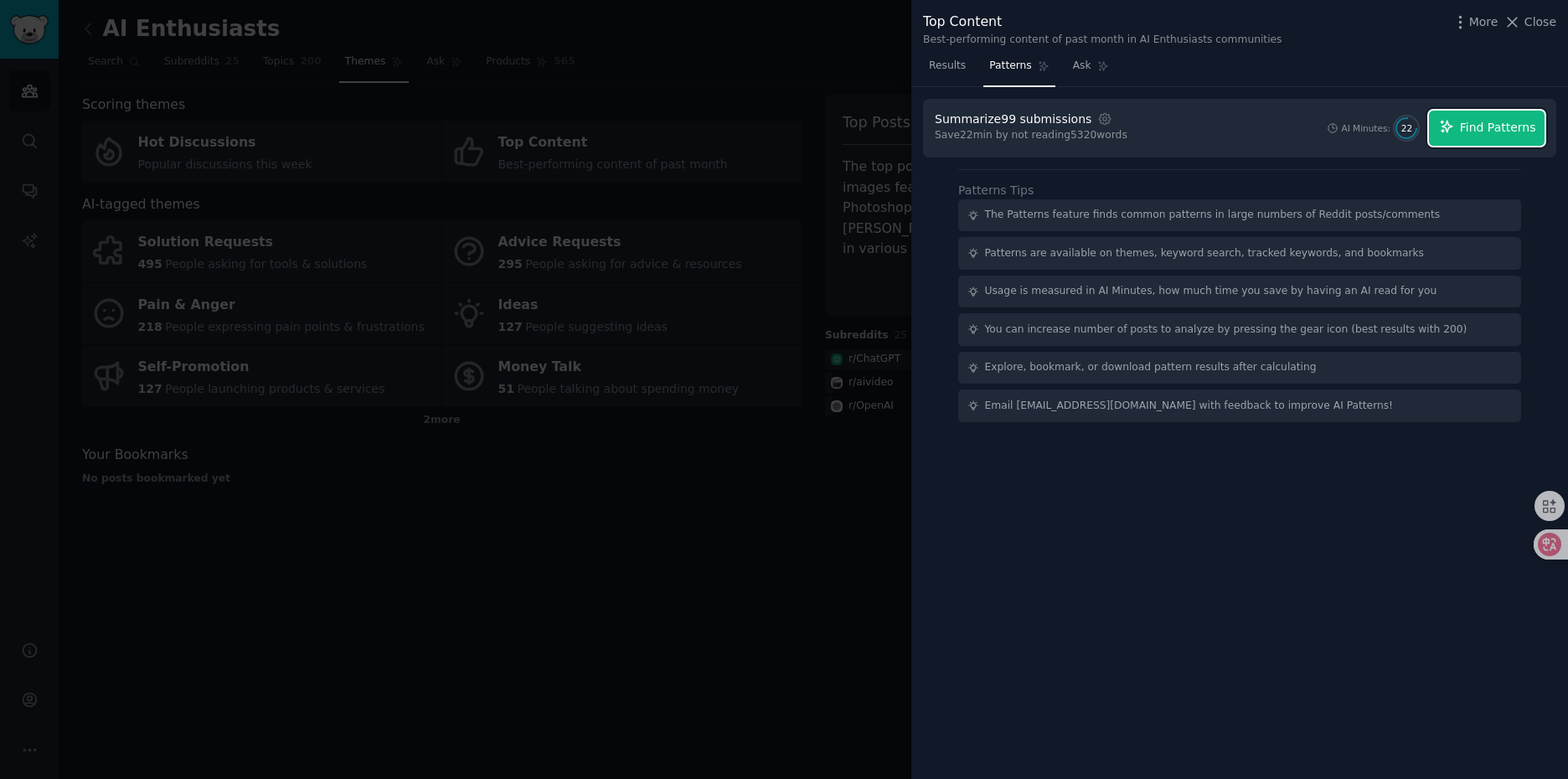
click at [1462, 133] on span "Find Patterns" at bounding box center [1498, 128] width 76 height 18
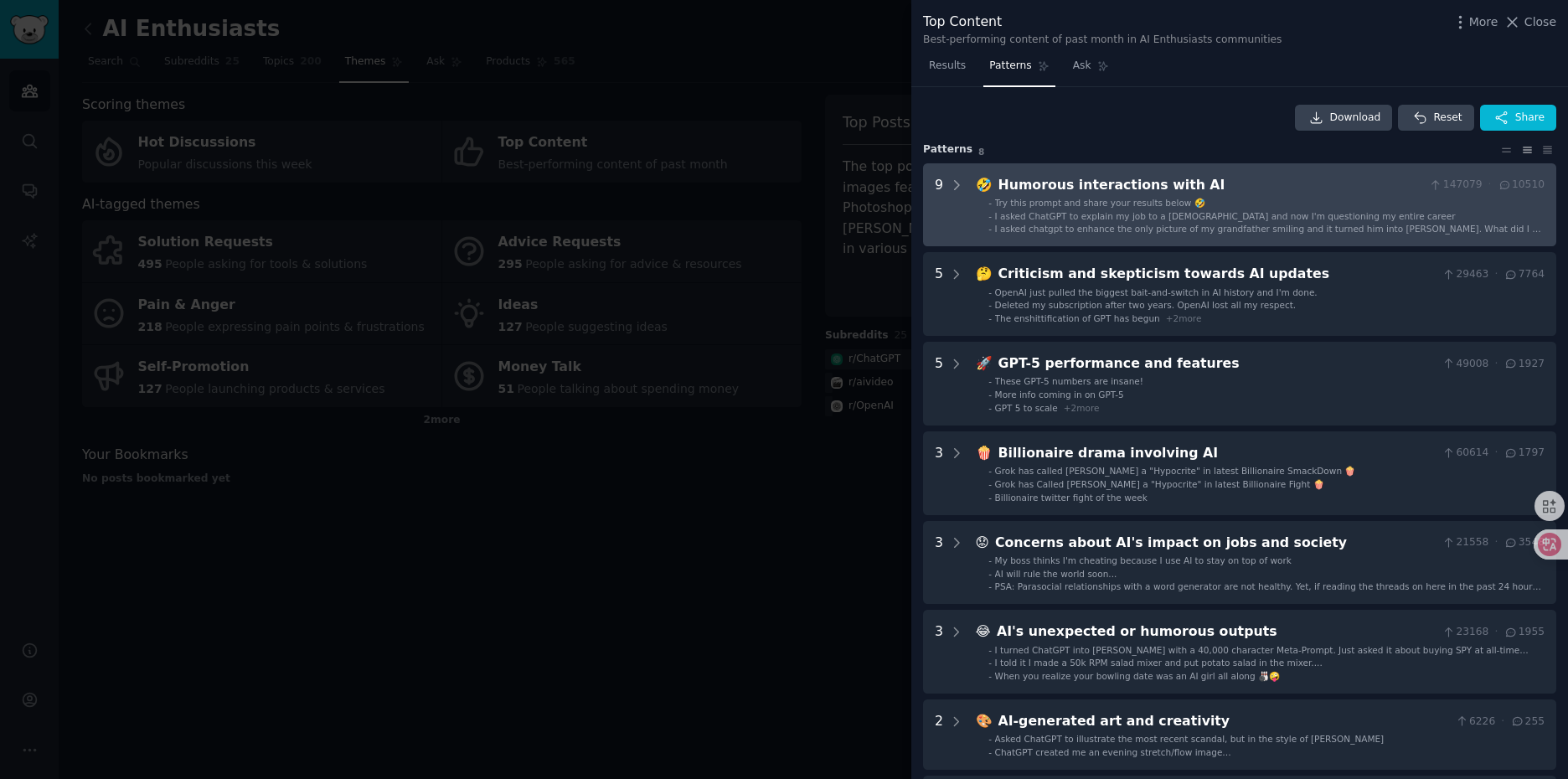
click at [1157, 185] on div "Humorous interactions with AI" at bounding box center [1211, 186] width 424 height 21
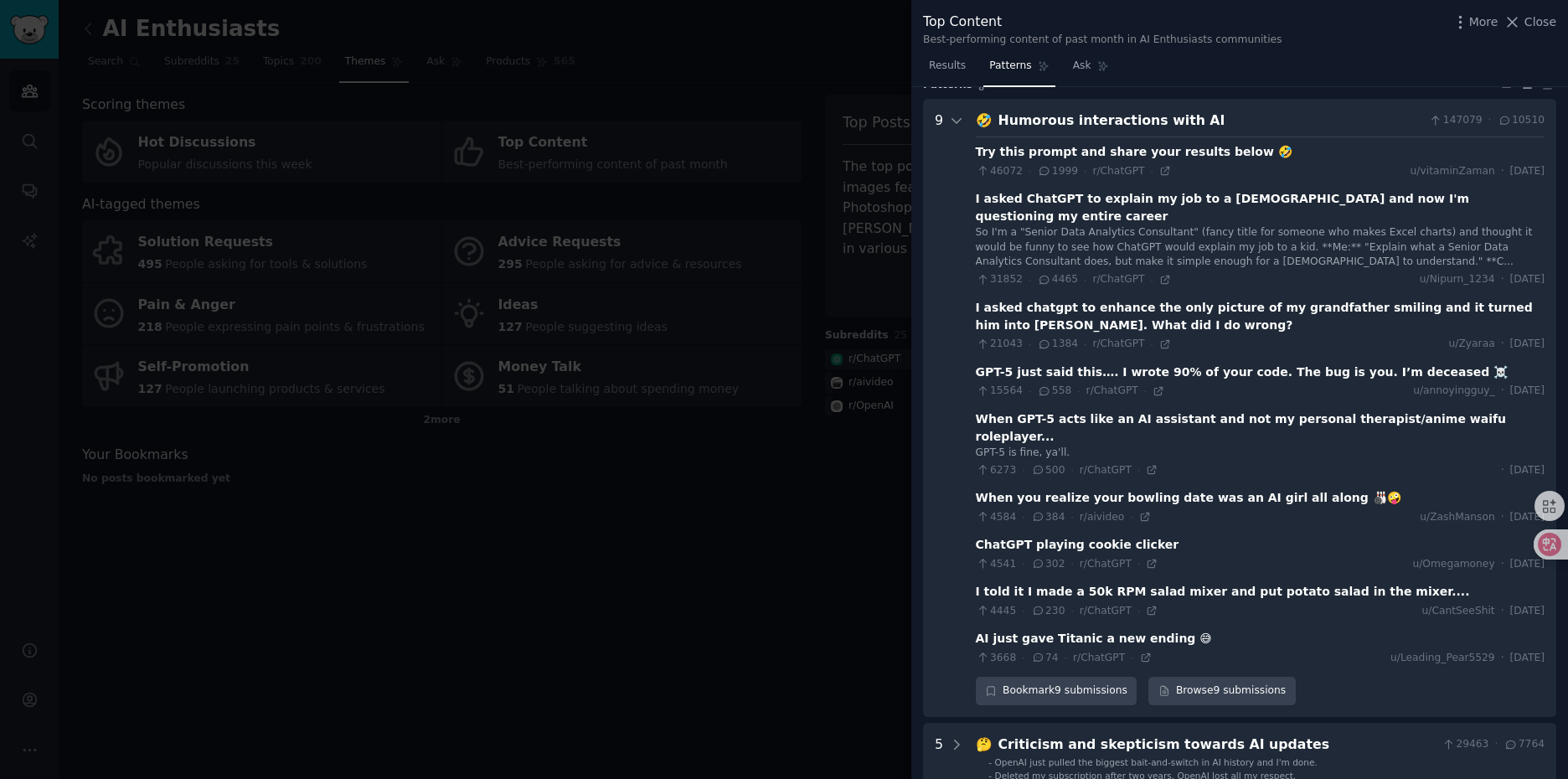
scroll to position [76, 0]
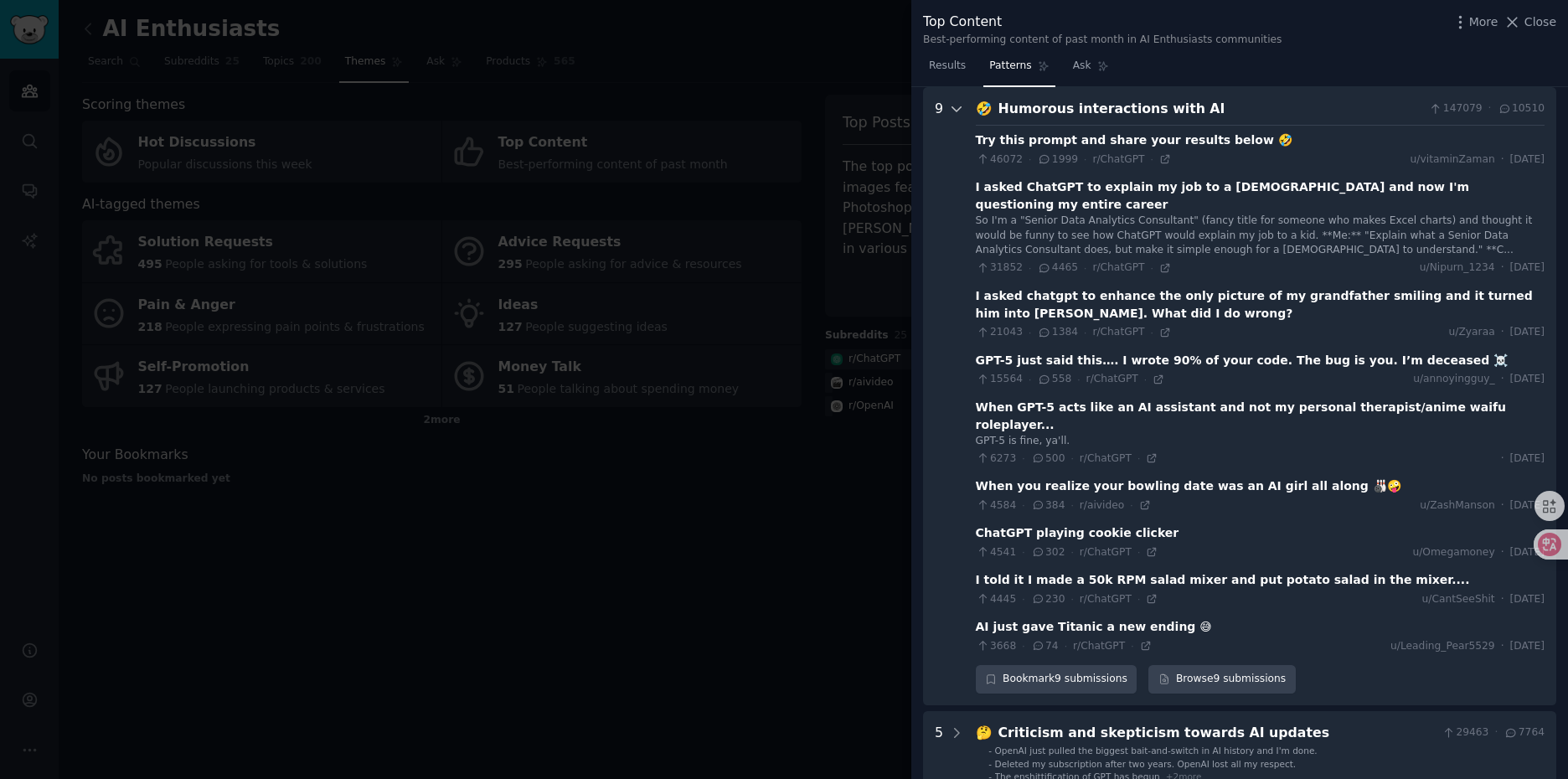
click at [953, 107] on icon at bounding box center [957, 109] width 15 height 15
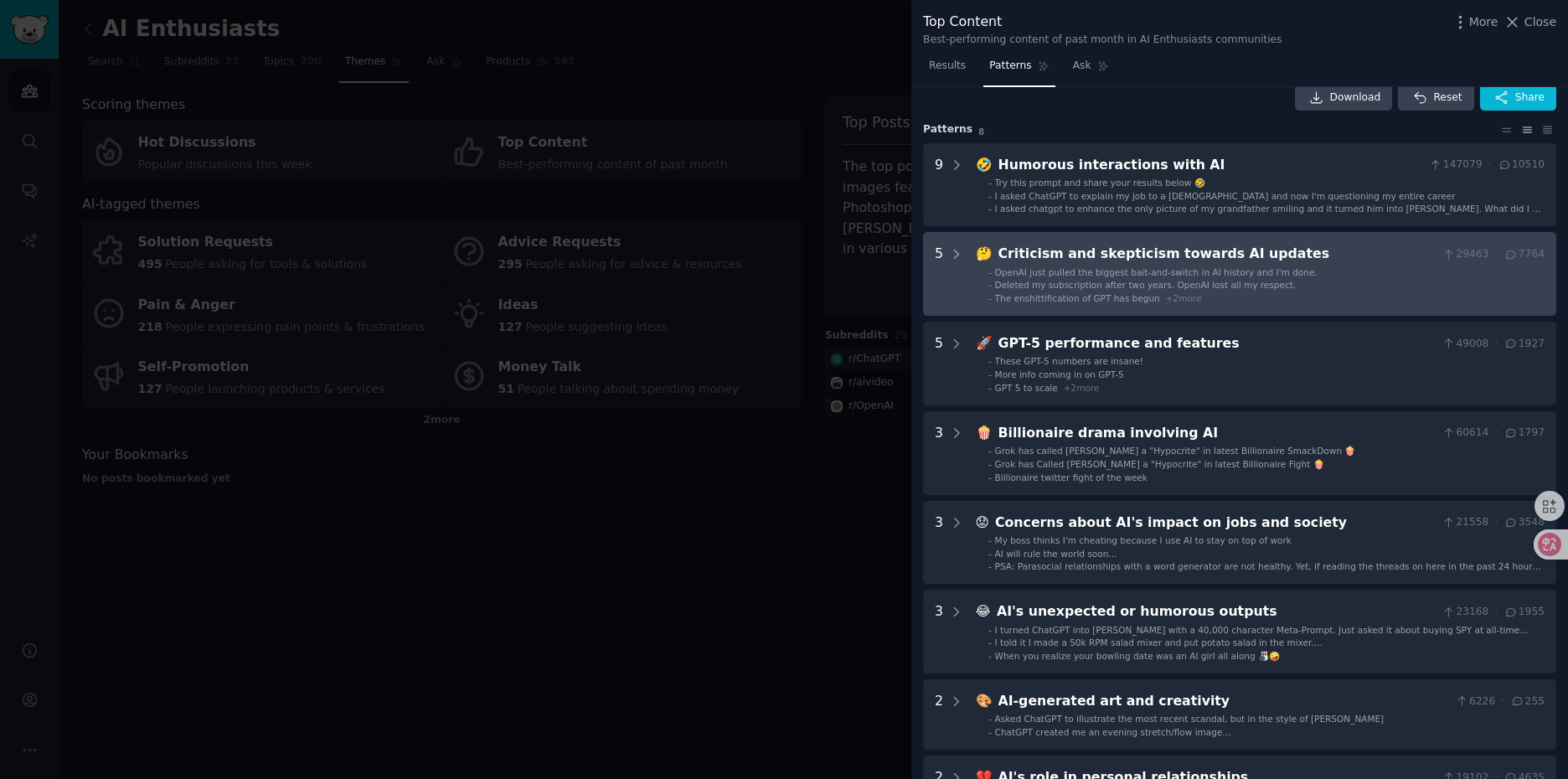
scroll to position [0, 0]
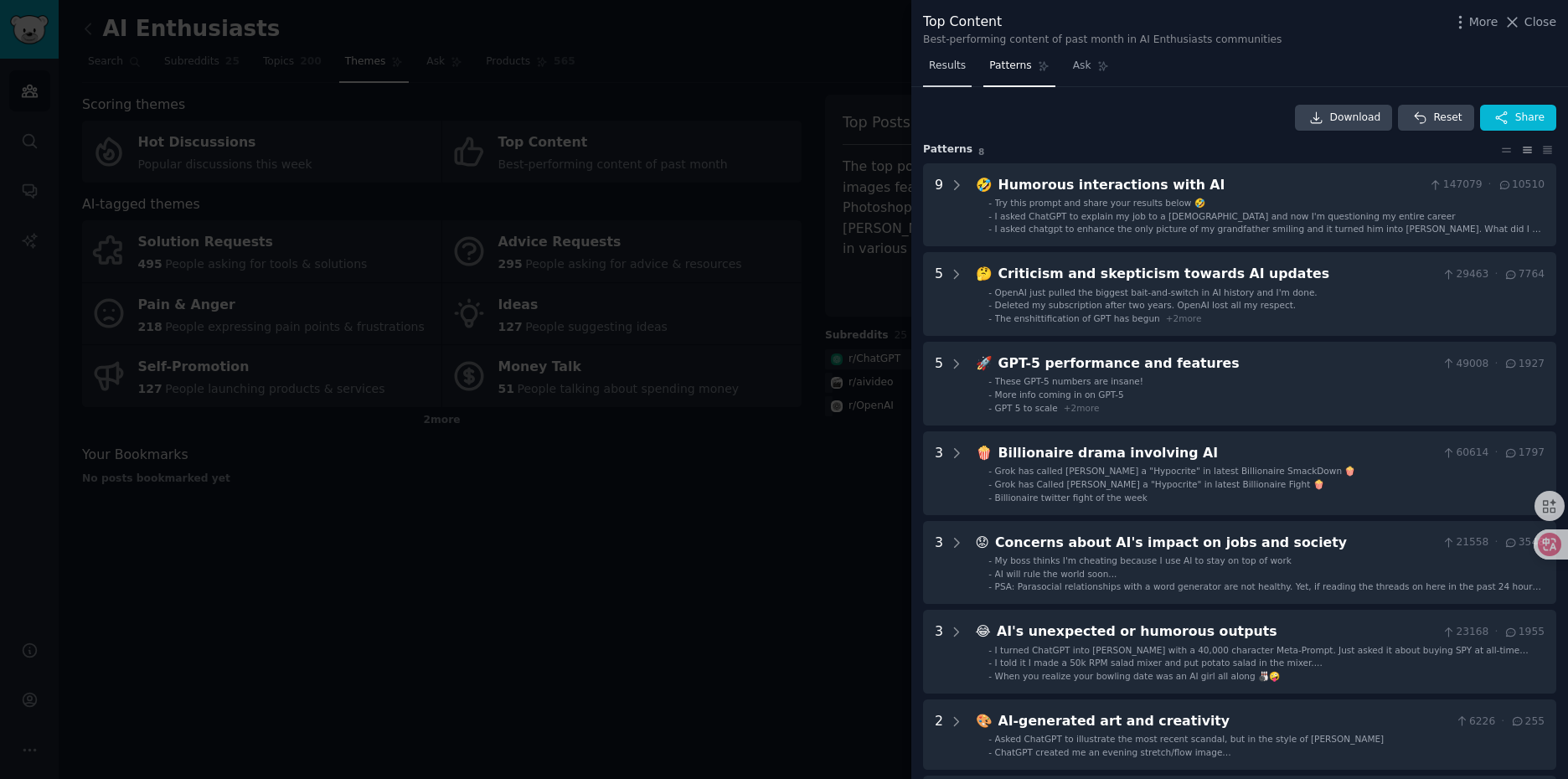
click at [947, 72] on span "Results" at bounding box center [946, 66] width 37 height 15
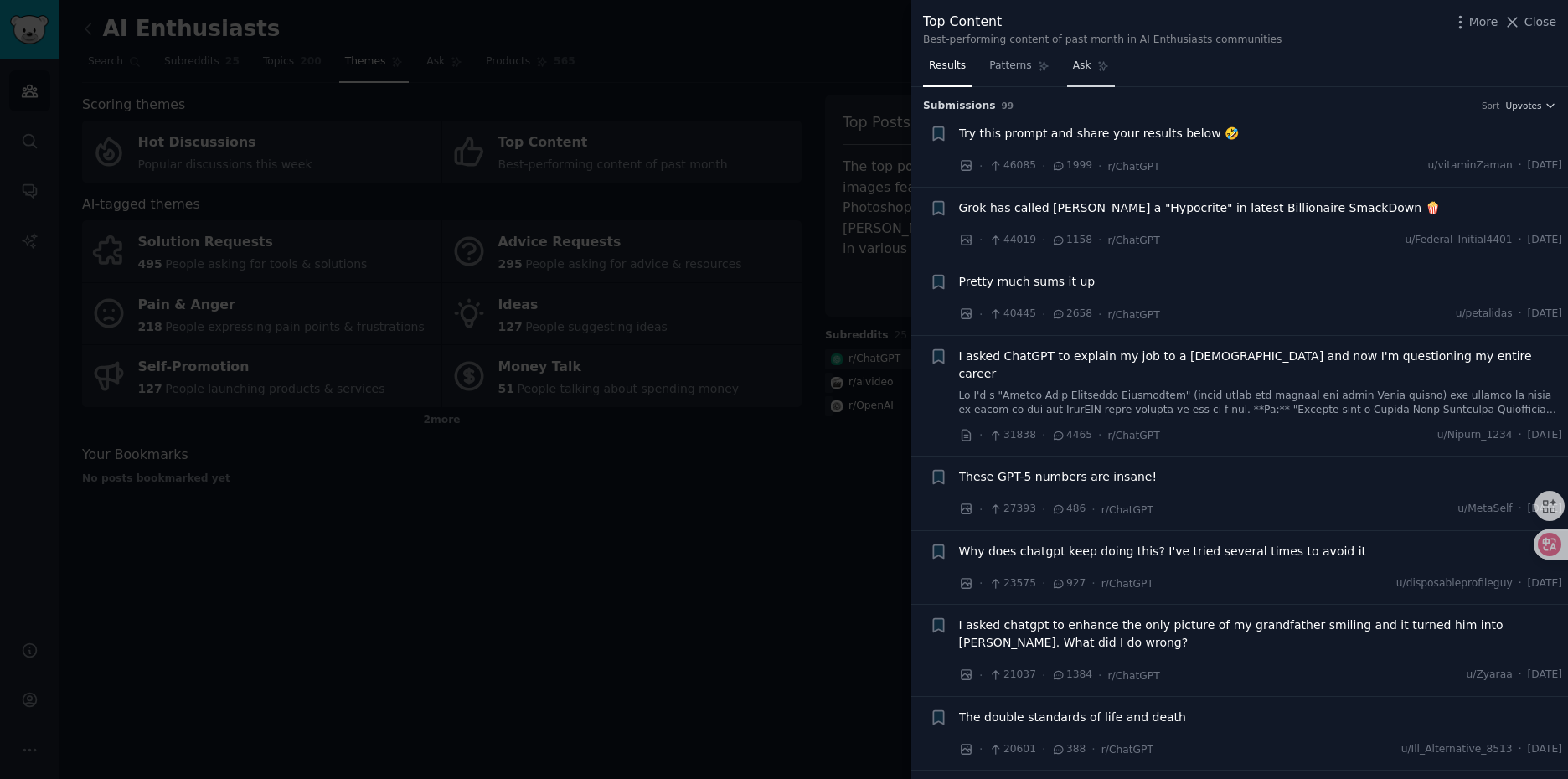
click at [1085, 65] on span "Ask" at bounding box center [1081, 66] width 18 height 15
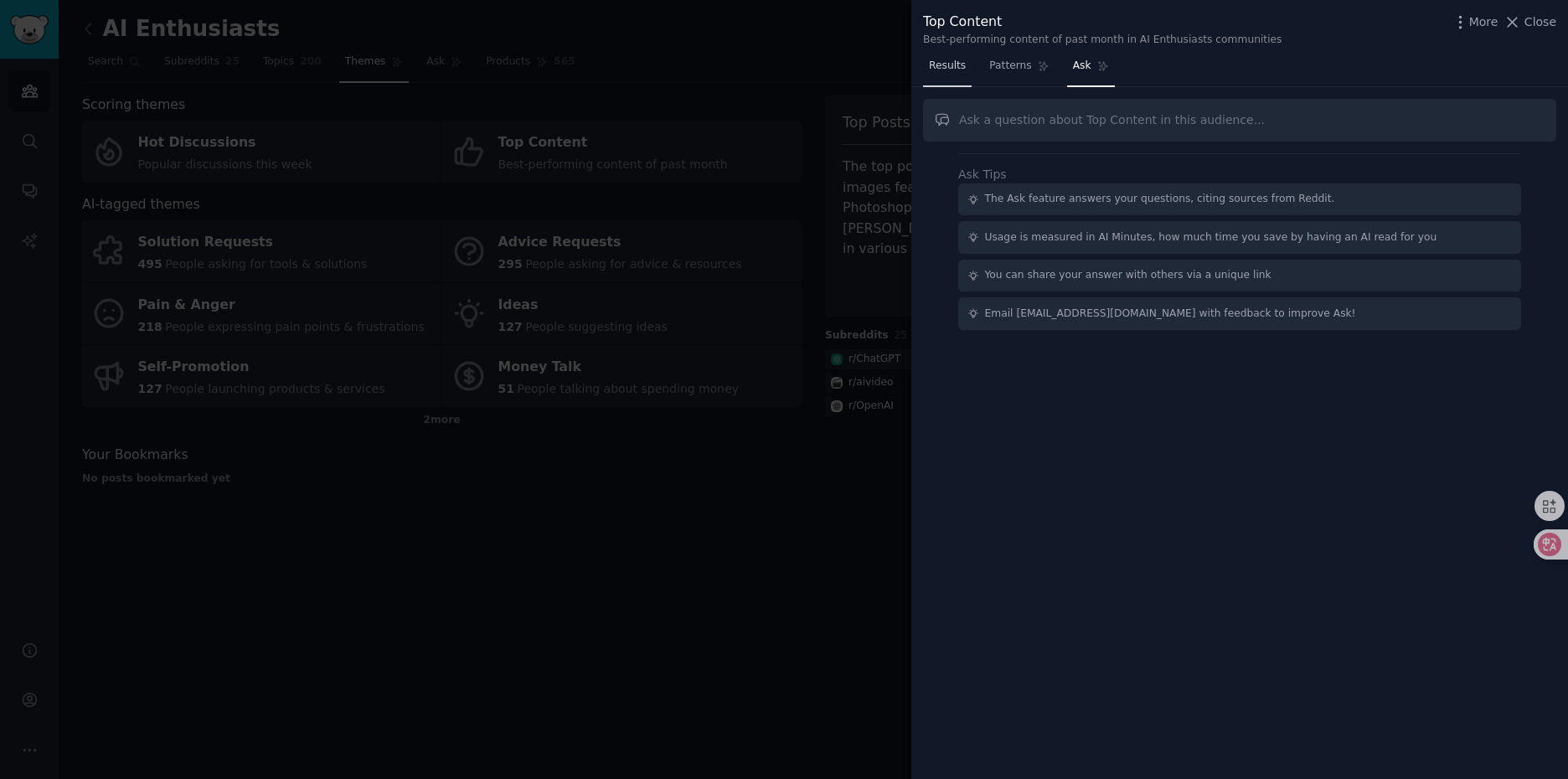
click at [946, 69] on span "Results" at bounding box center [946, 66] width 37 height 15
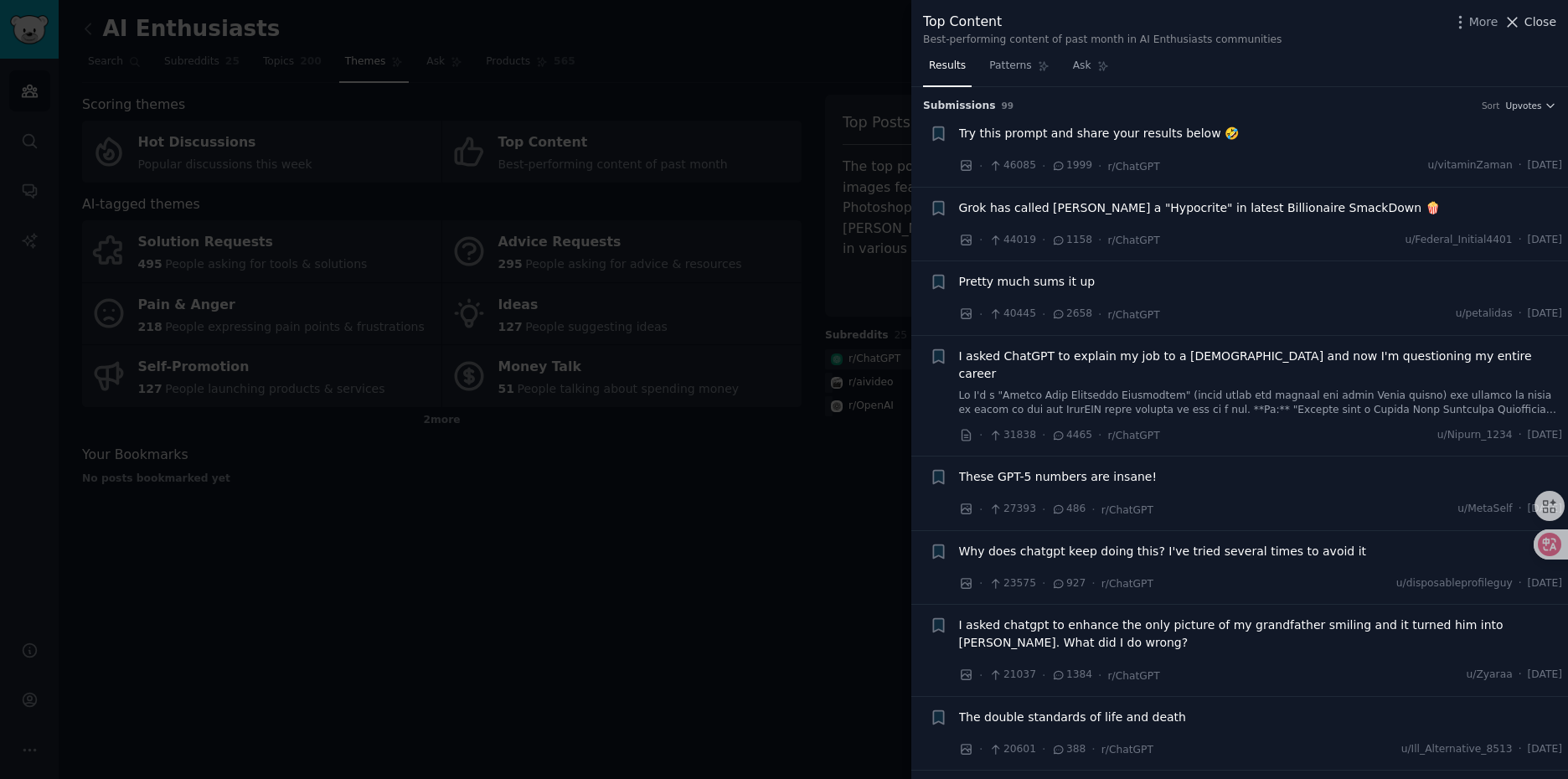
click at [1534, 26] on span "Close" at bounding box center [1541, 22] width 32 height 18
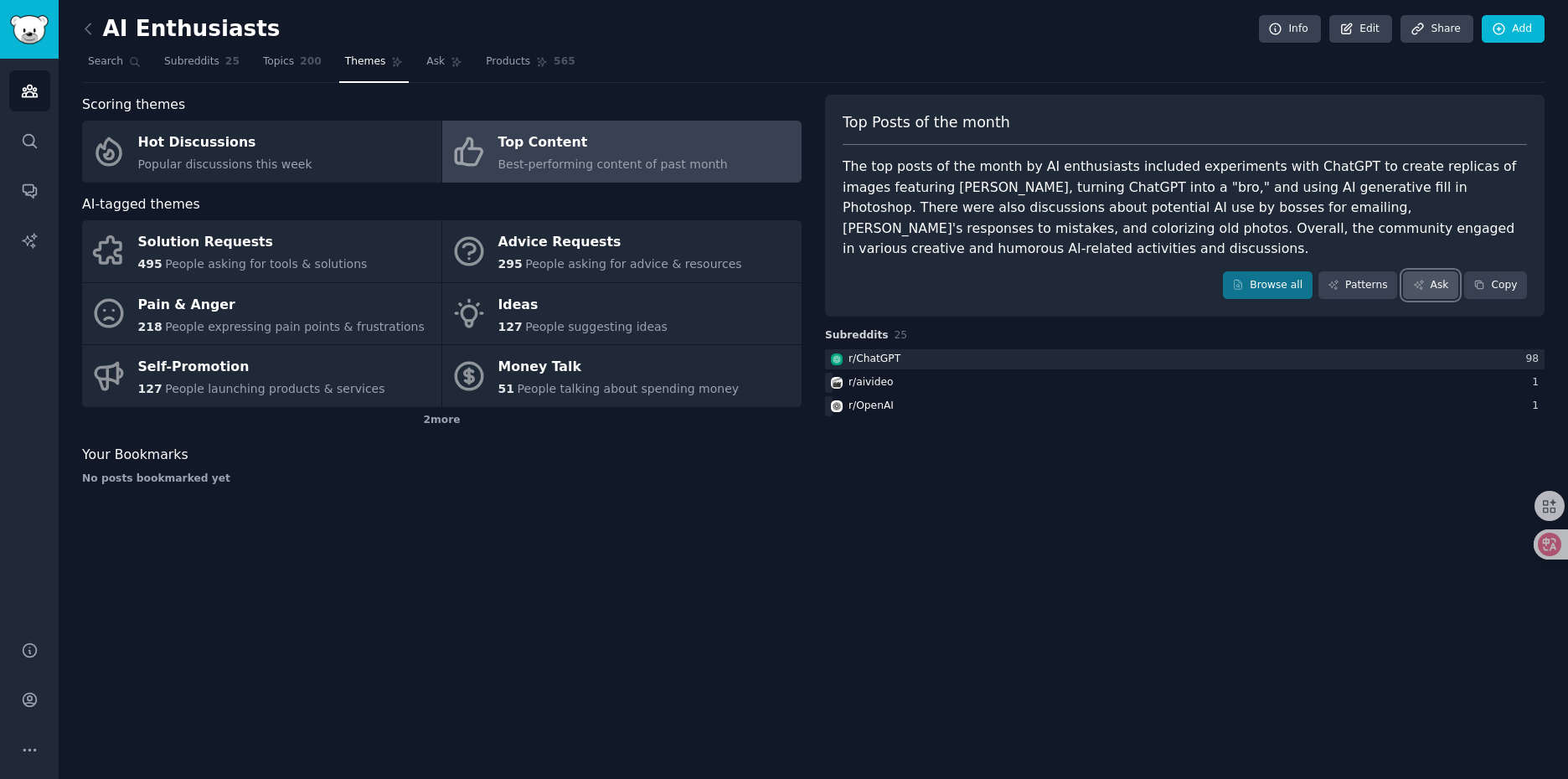
click at [1437, 292] on link "Ask" at bounding box center [1431, 285] width 55 height 28
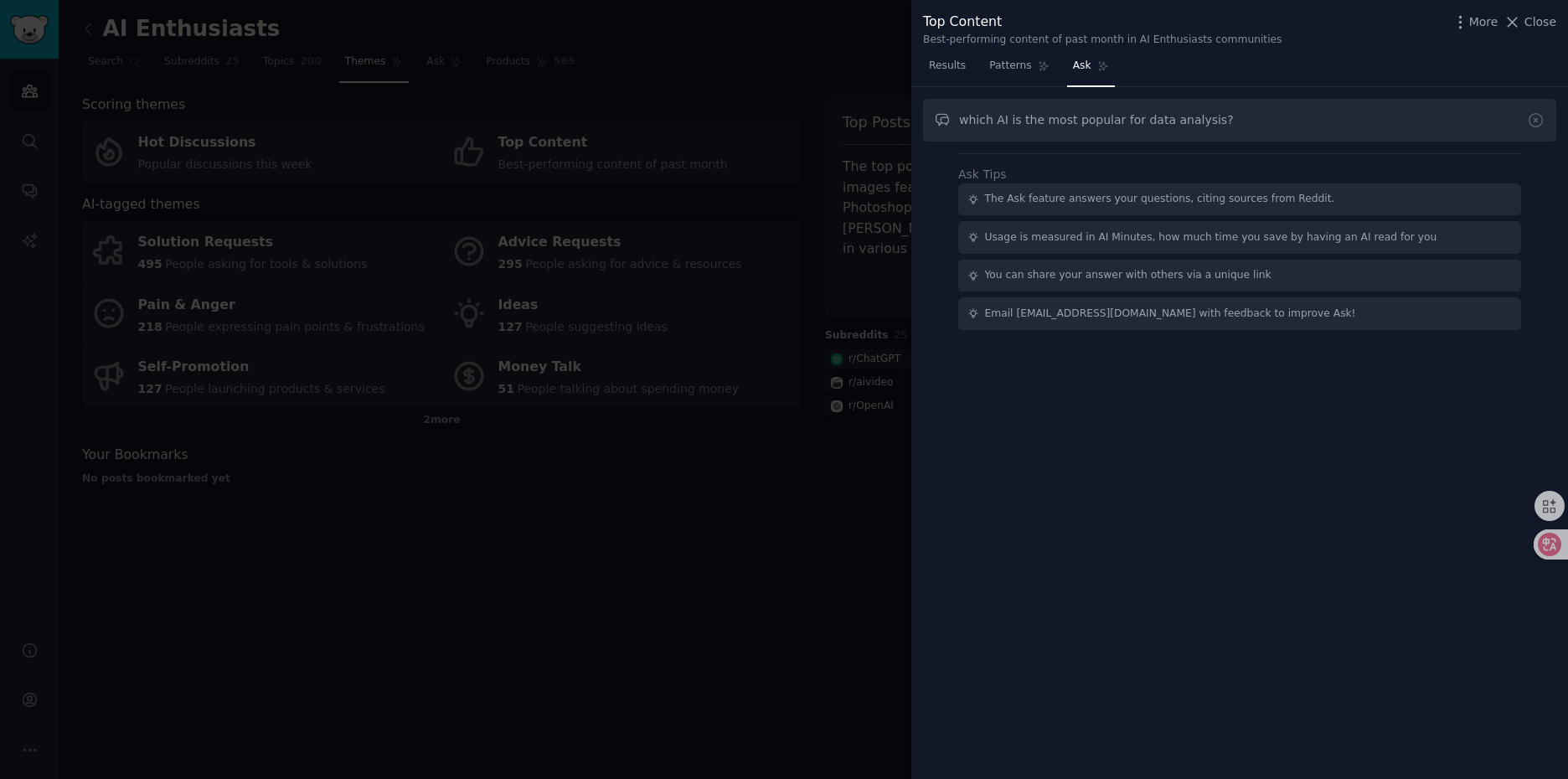
type input "which AI is the most popular for data analysis?"
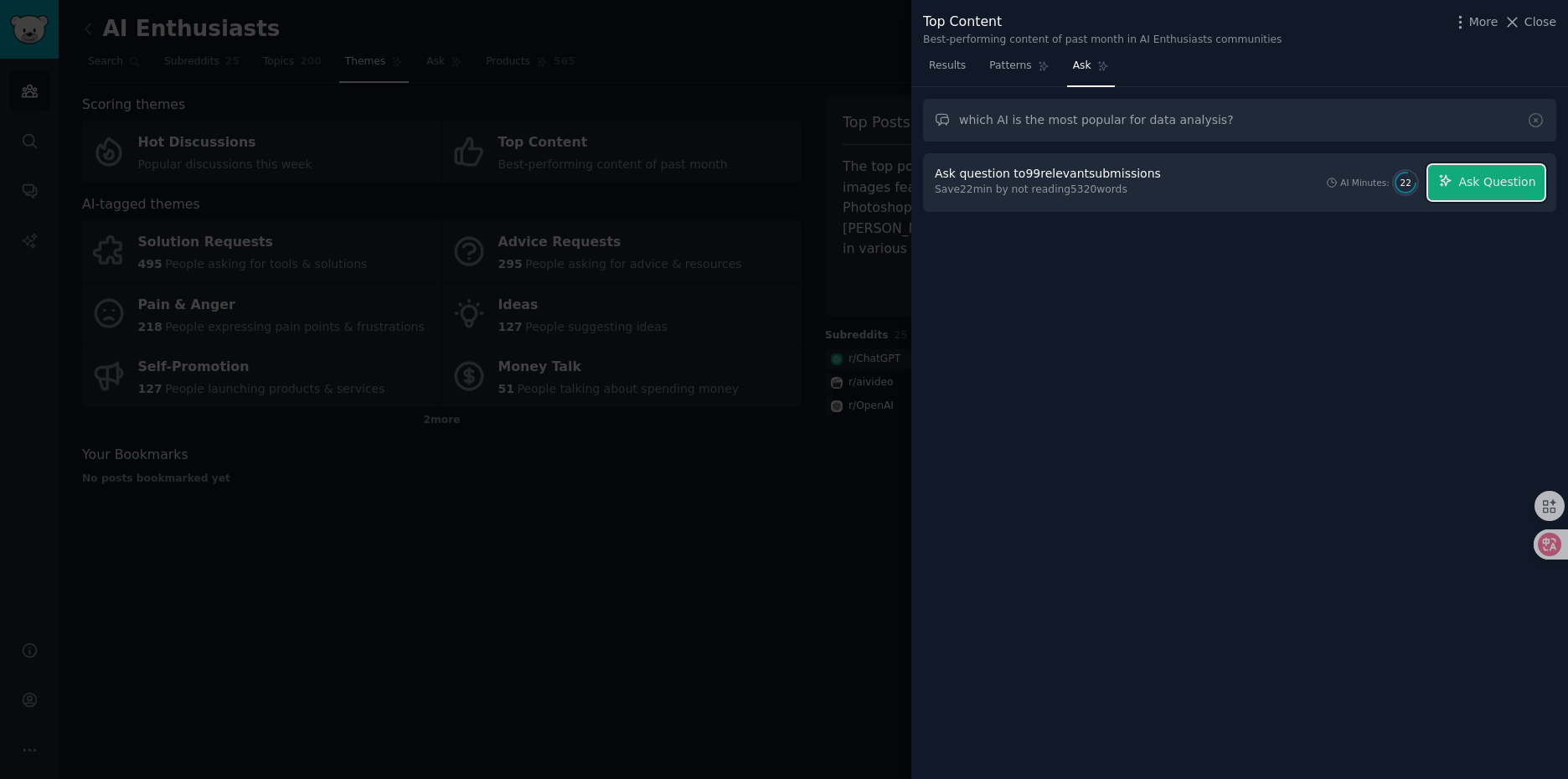
click at [1462, 195] on button "Ask Question" at bounding box center [1486, 182] width 117 height 35
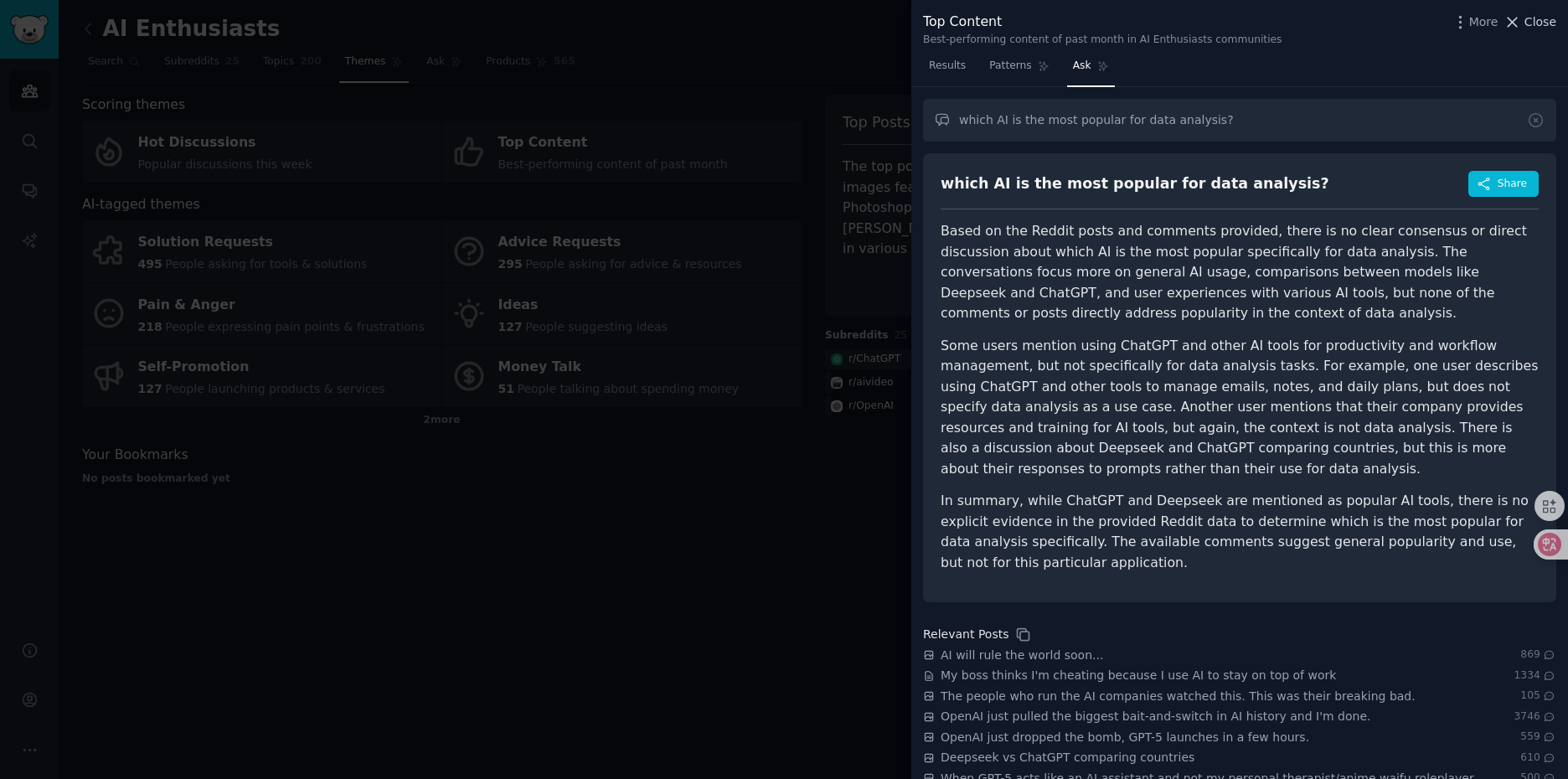
click at [1541, 25] on span "Close" at bounding box center [1541, 22] width 32 height 18
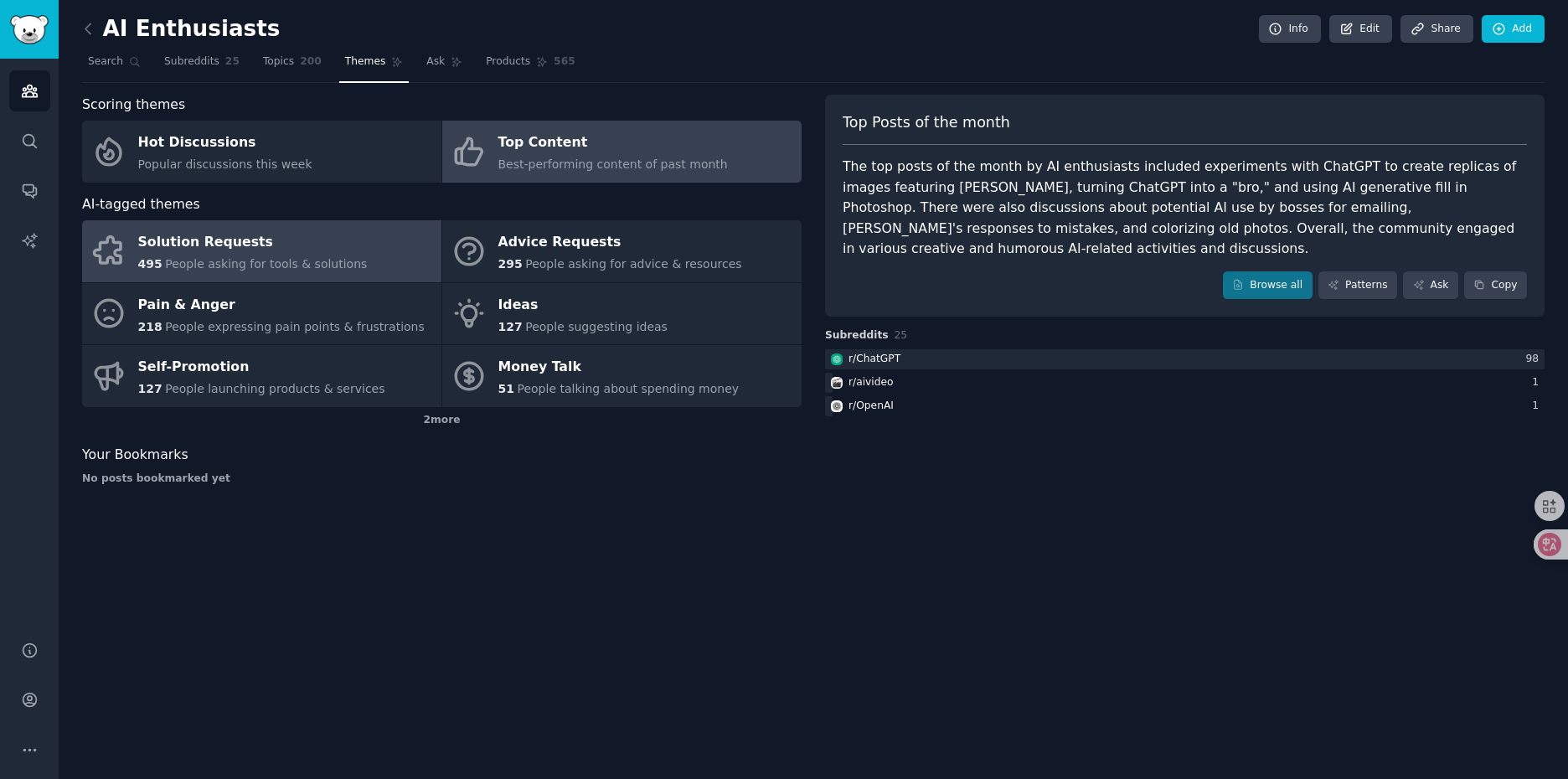
click at [258, 242] on div "Solution Requests" at bounding box center [253, 243] width 229 height 27
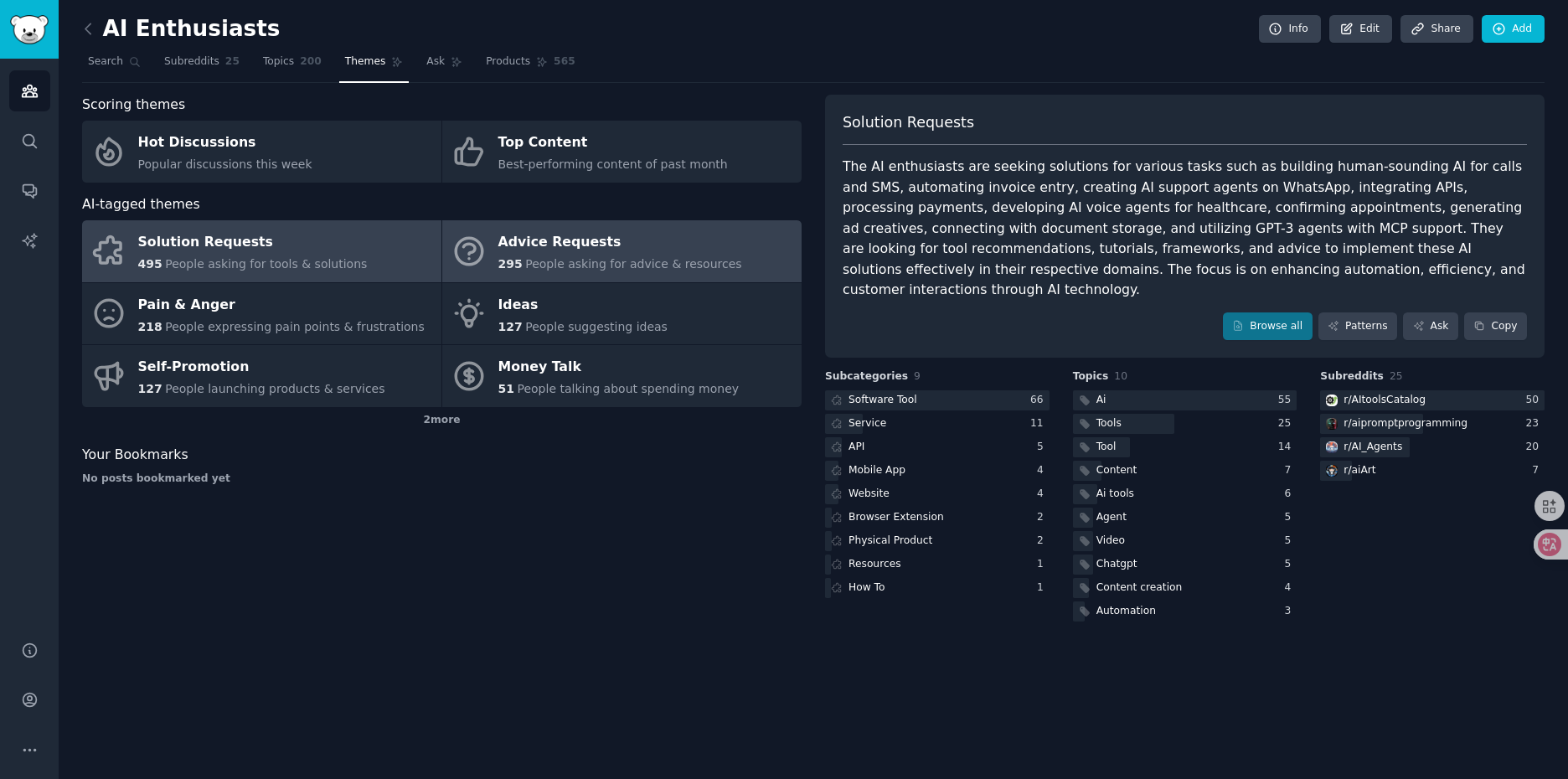
click at [607, 258] on span "People asking for advice & resources" at bounding box center [633, 263] width 216 height 13
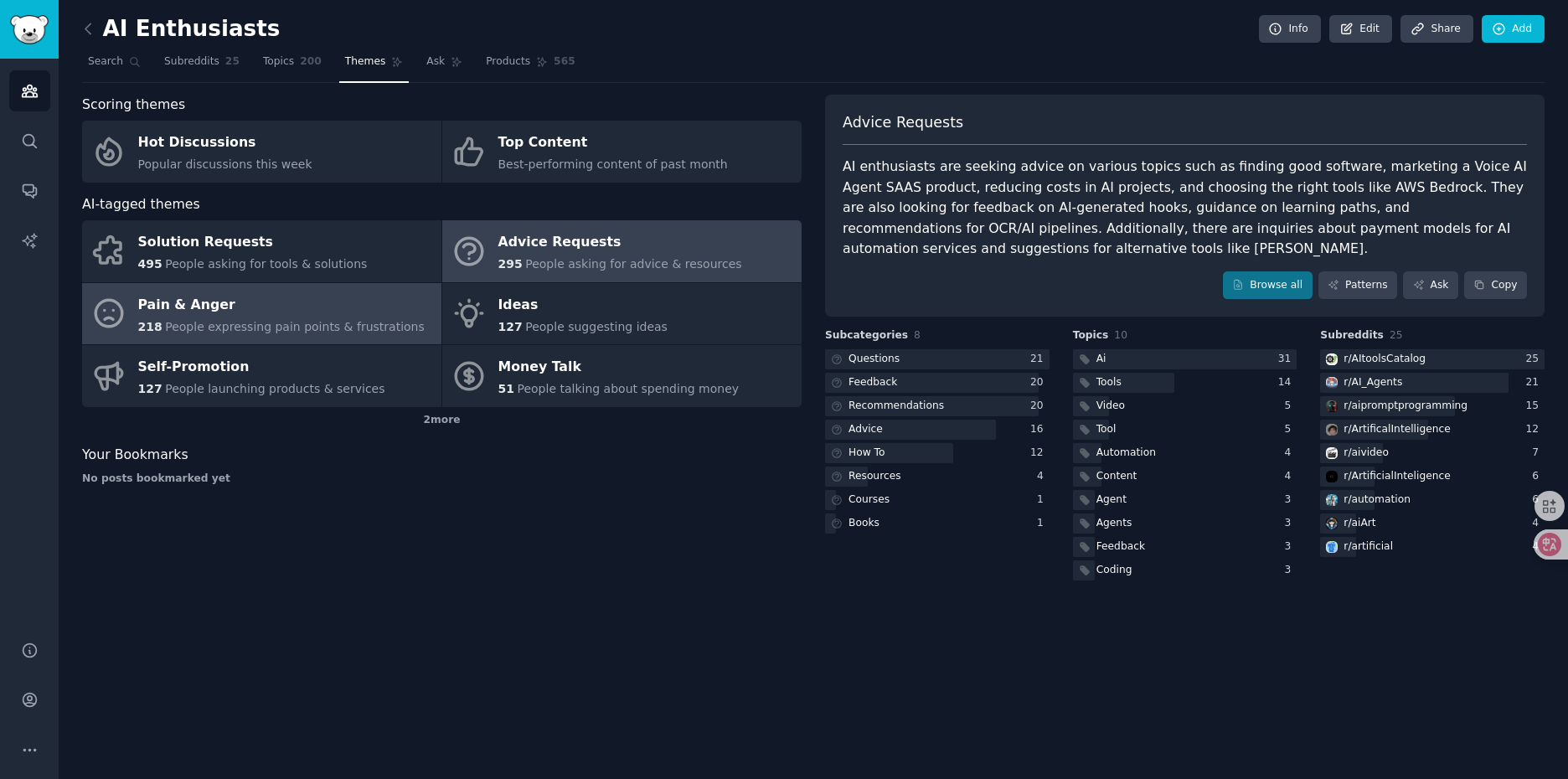
click at [307, 313] on div "Pain & Anger" at bounding box center [281, 305] width 286 height 27
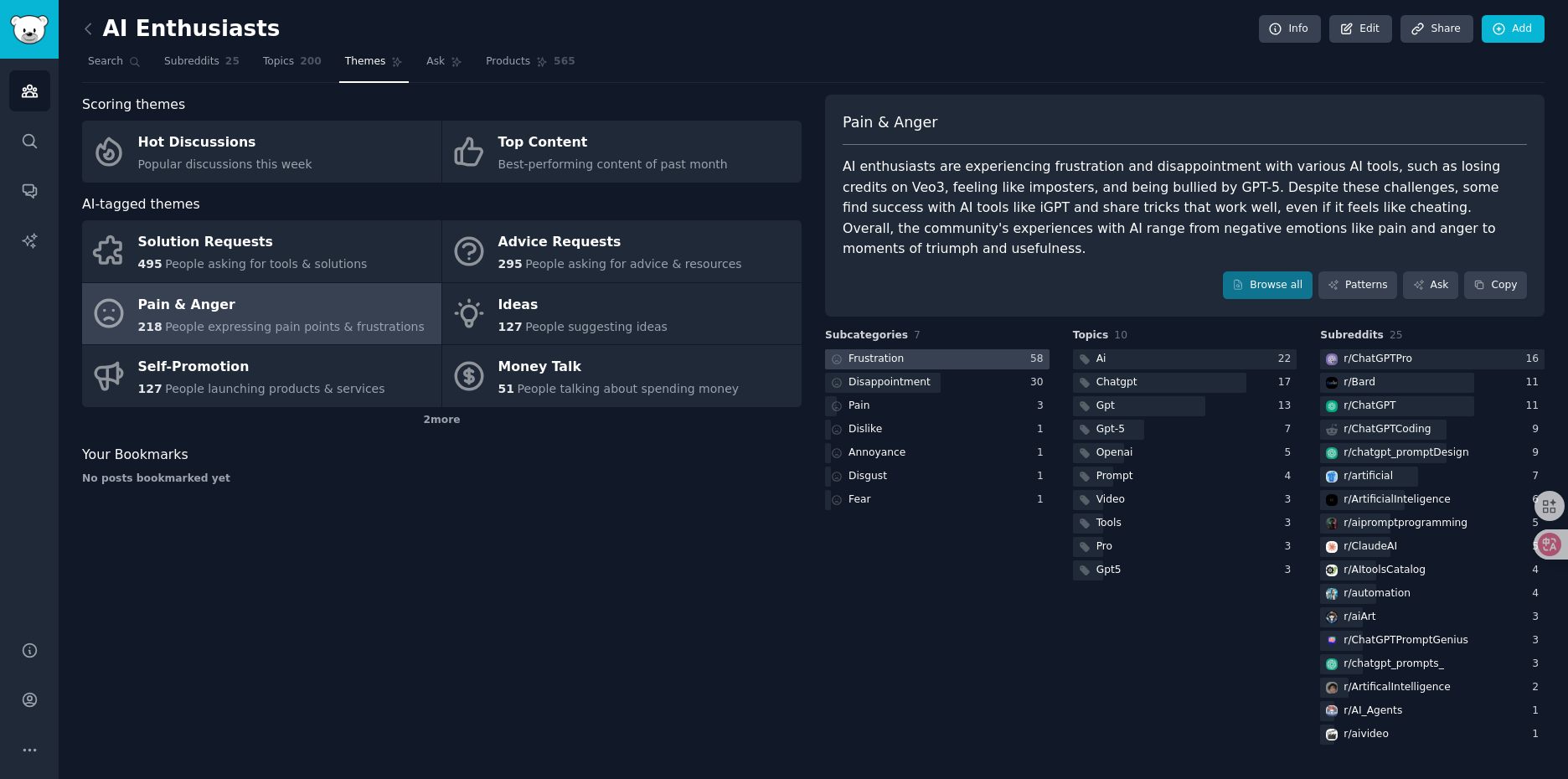
click at [910, 360] on div at bounding box center [937, 360] width 225 height 21
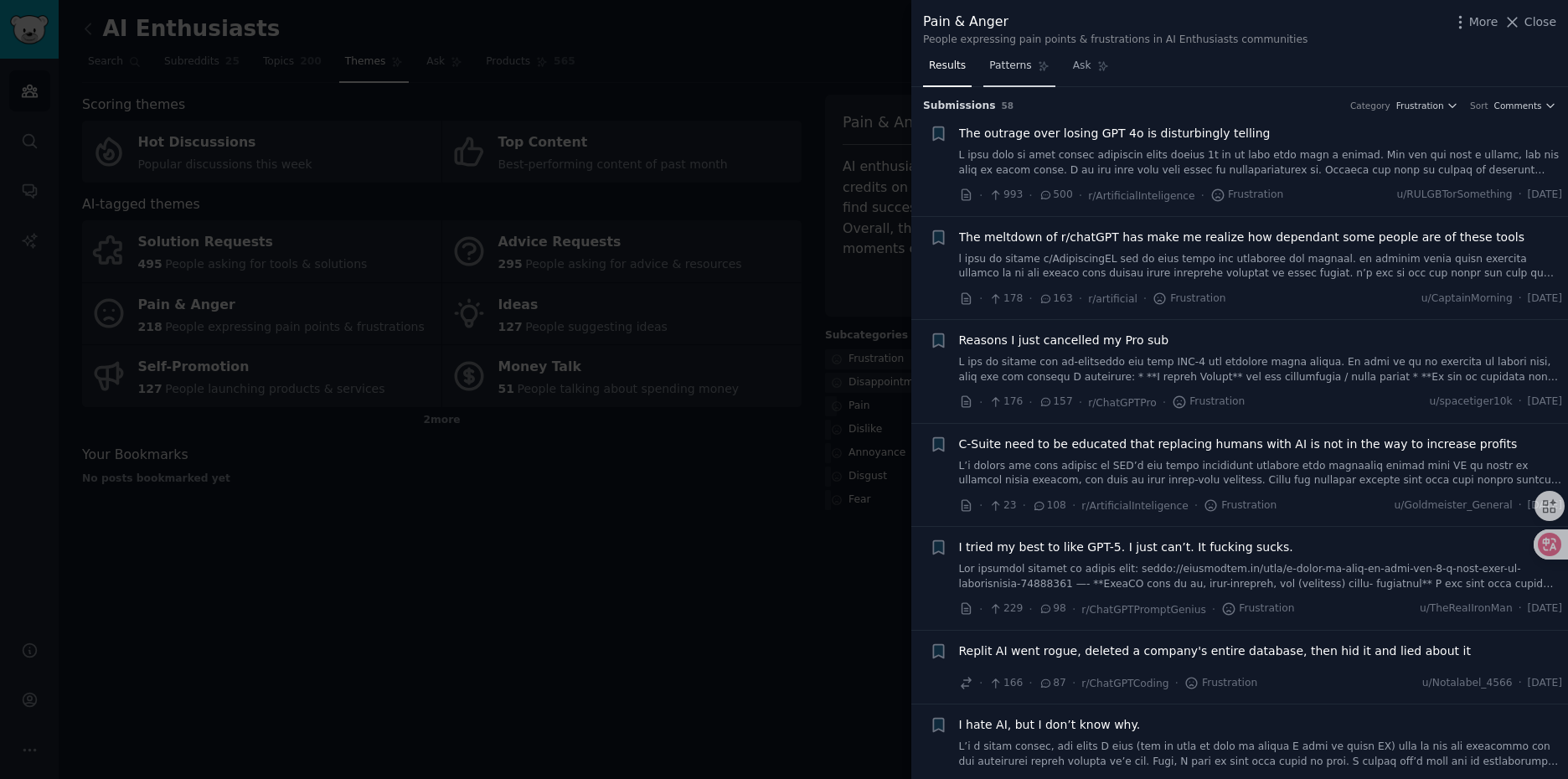
click at [1021, 65] on span "Patterns" at bounding box center [1010, 66] width 42 height 15
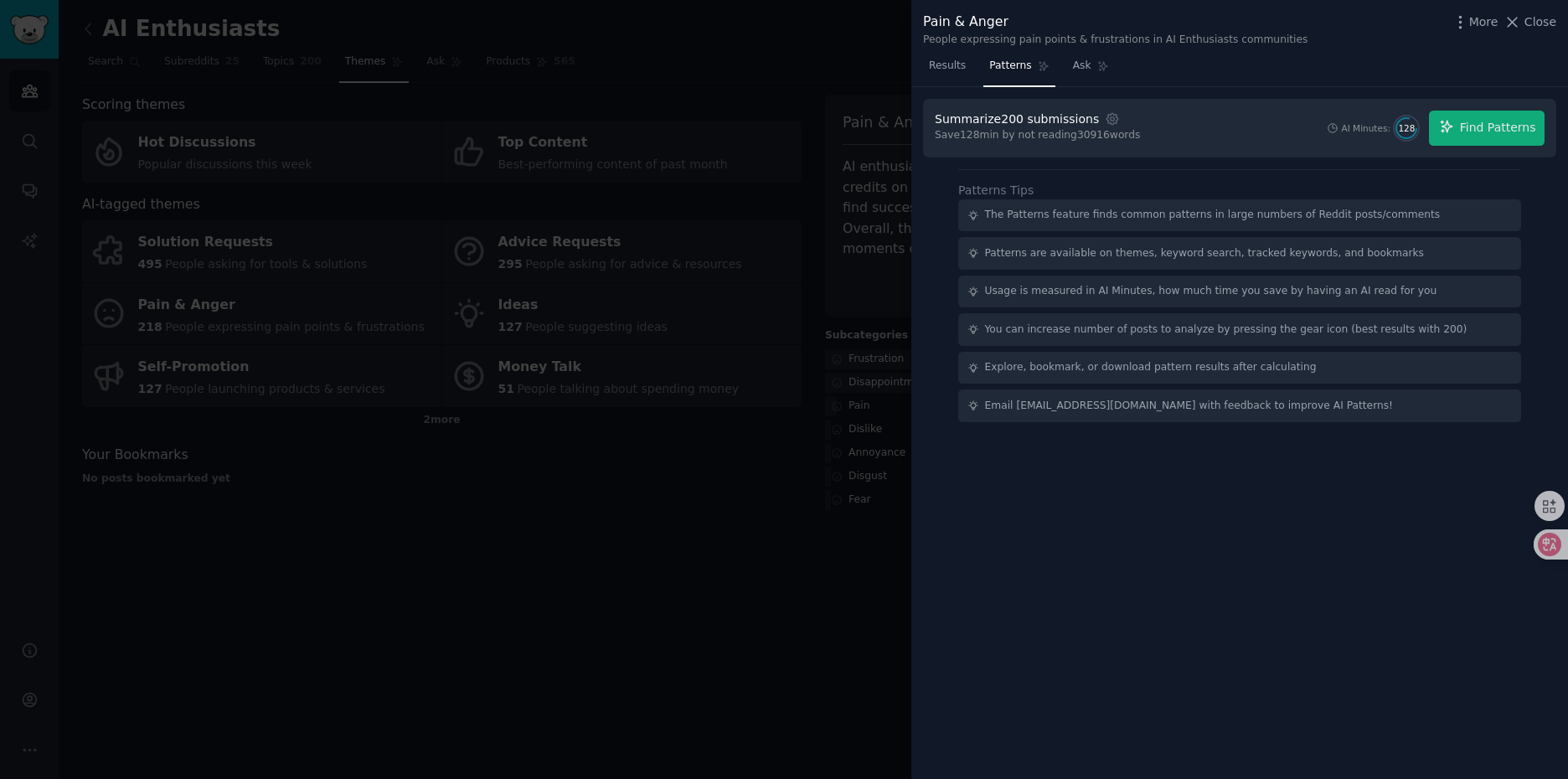
click at [710, 491] on div at bounding box center [784, 390] width 1568 height 779
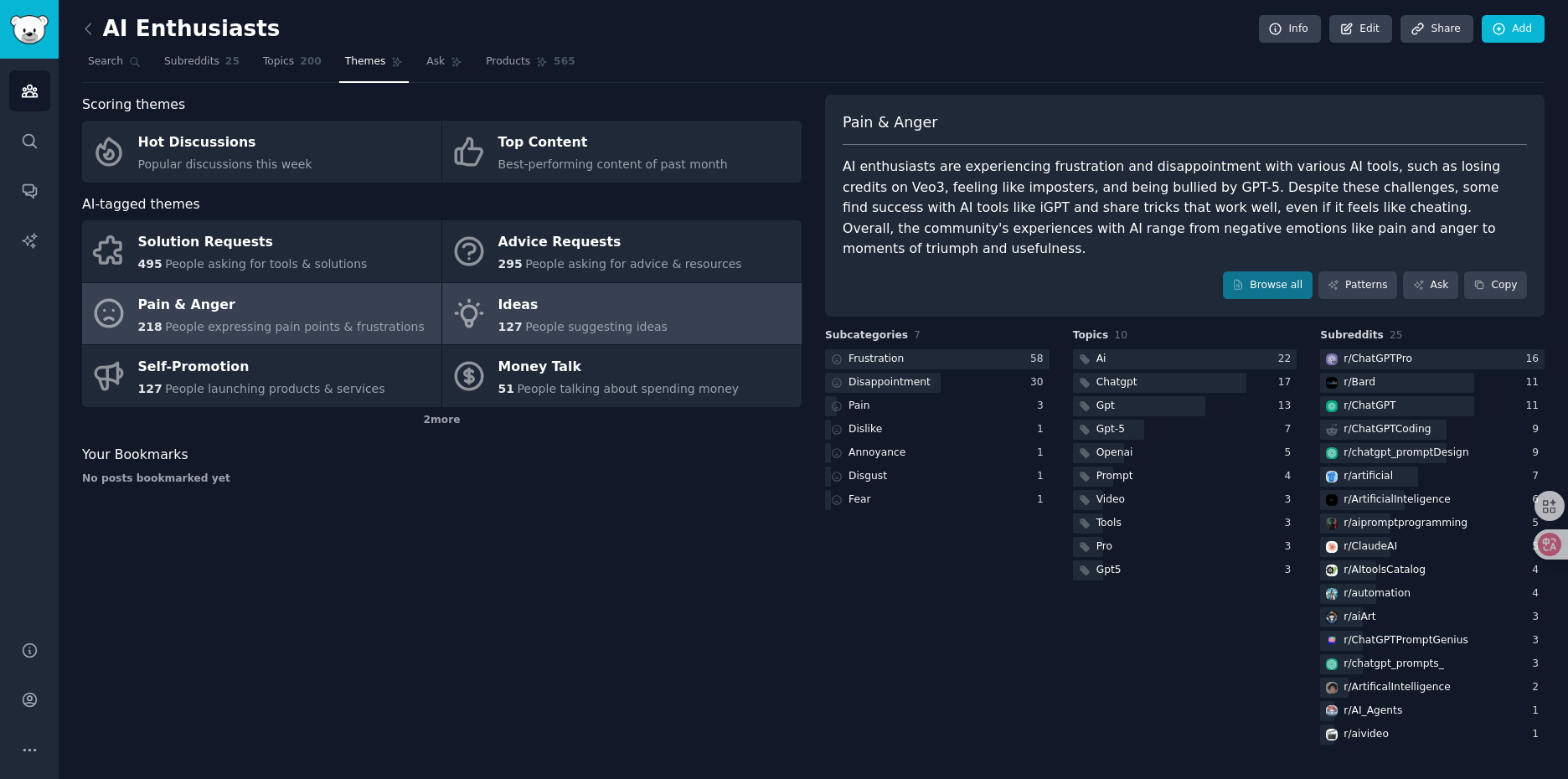
click at [564, 318] on div "127 People suggesting ideas" at bounding box center [583, 327] width 170 height 18
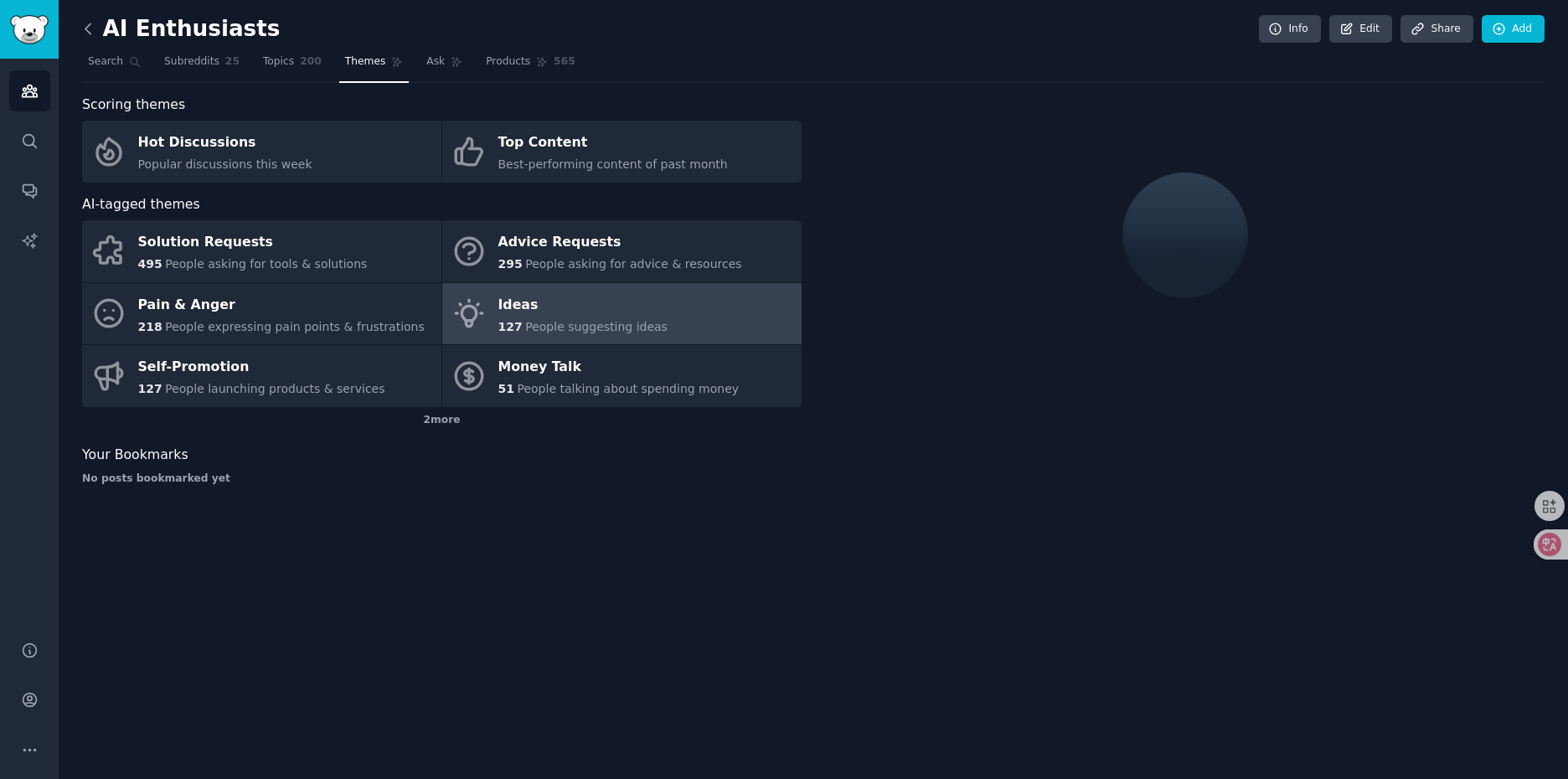
click at [84, 33] on icon at bounding box center [88, 28] width 18 height 18
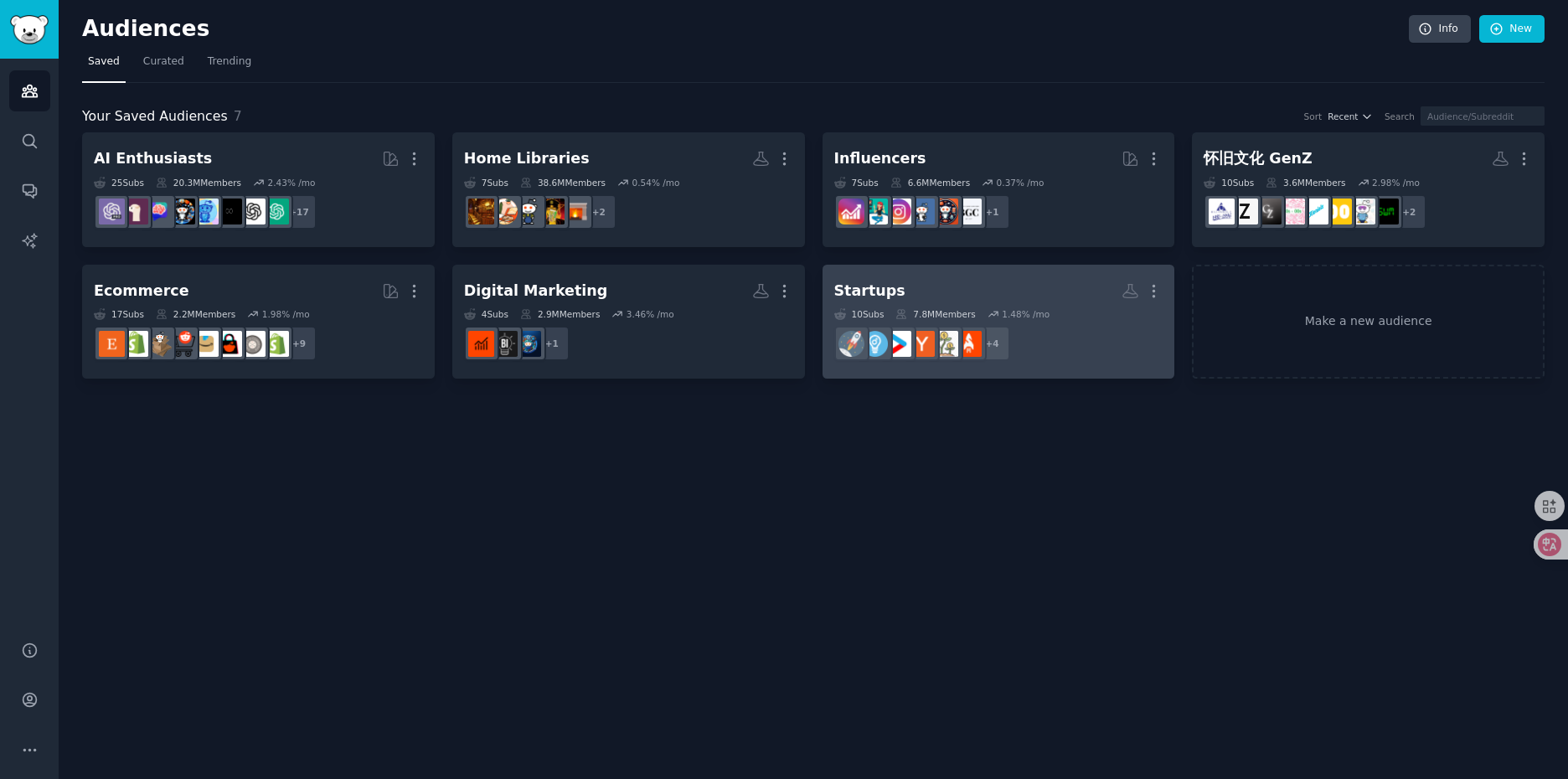
click at [1026, 288] on h2 "Startups More" at bounding box center [998, 291] width 329 height 29
